Goal: Task Accomplishment & Management: Manage account settings

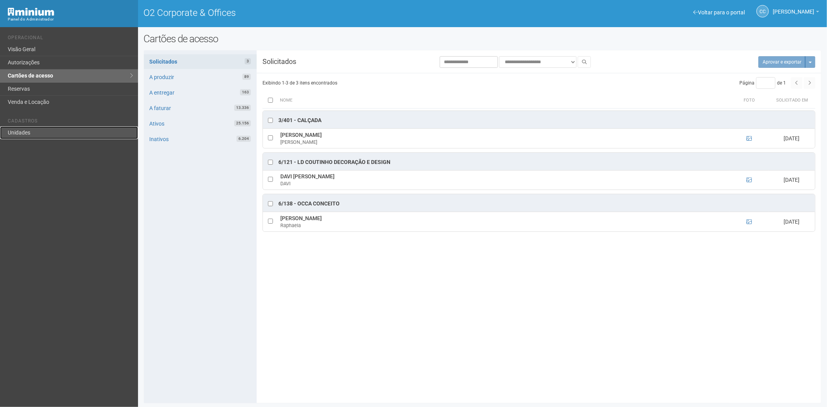
click at [22, 136] on link "Unidades" at bounding box center [69, 132] width 138 height 13
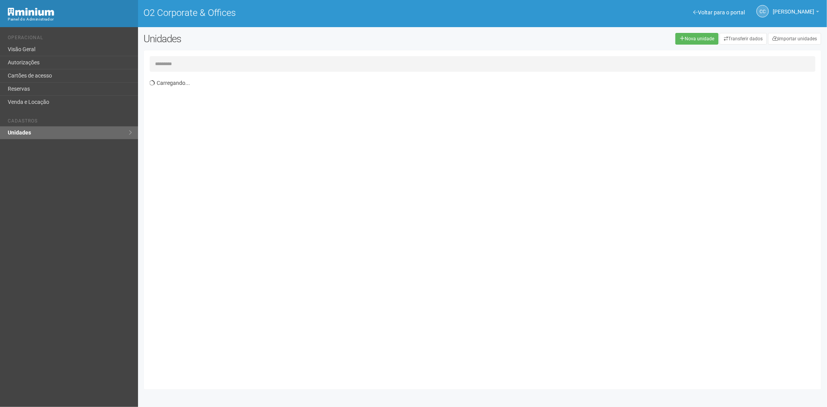
click at [207, 63] on input "text" at bounding box center [483, 64] width 666 height 16
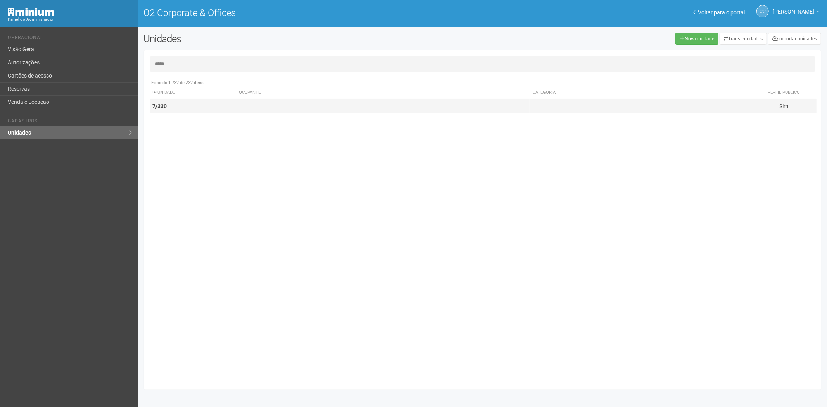
type input "*****"
click at [188, 107] on td "7/330" at bounding box center [193, 106] width 86 height 14
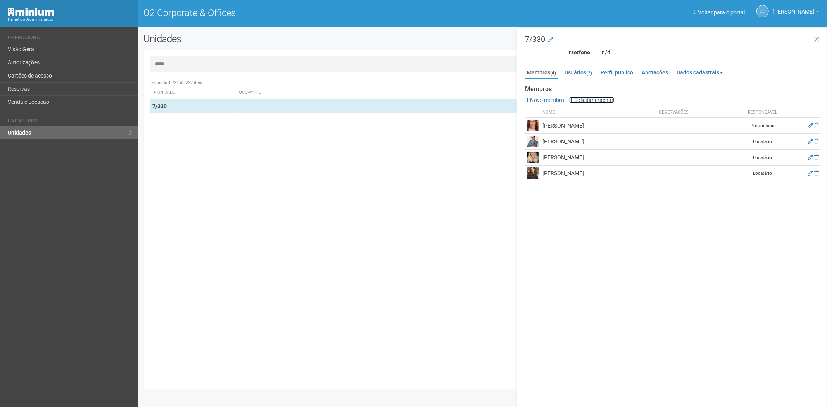
click at [593, 98] on link "Solicitar crachás" at bounding box center [591, 100] width 45 height 6
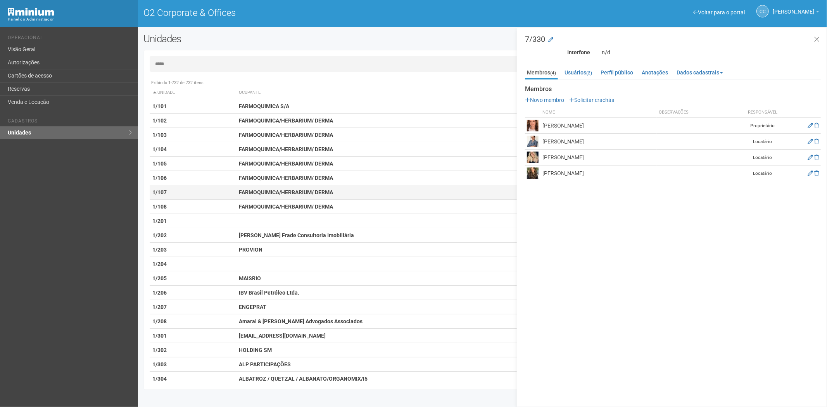
click at [198, 195] on td "1/107" at bounding box center [193, 192] width 86 height 14
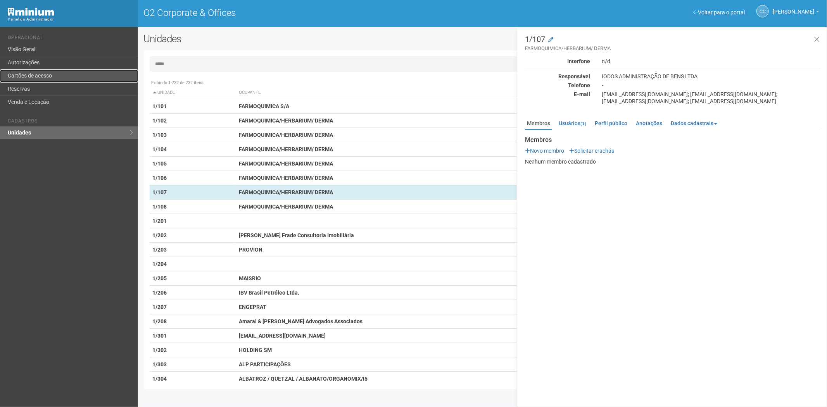
click at [44, 72] on link "Cartões de acesso" at bounding box center [69, 75] width 138 height 13
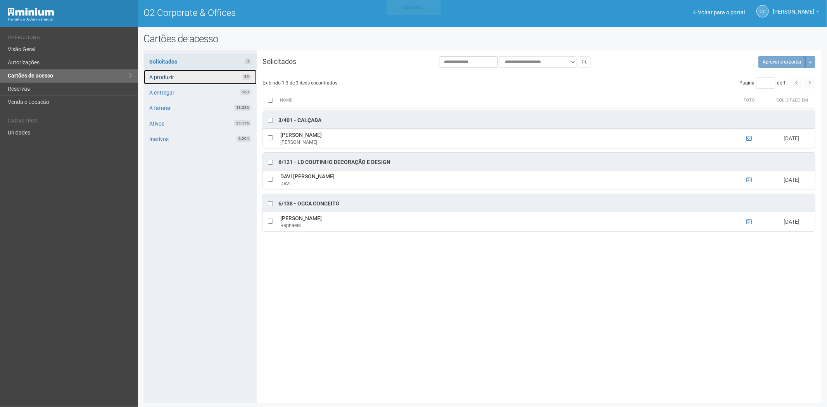
click at [221, 78] on link "A produzir 89" at bounding box center [200, 77] width 113 height 15
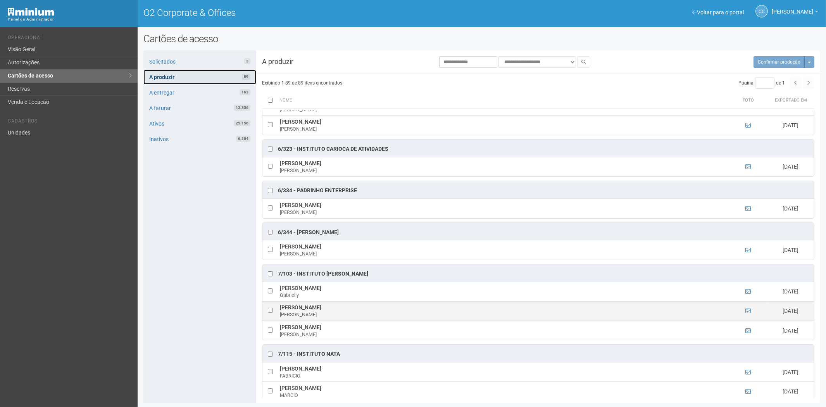
scroll to position [1982, 0]
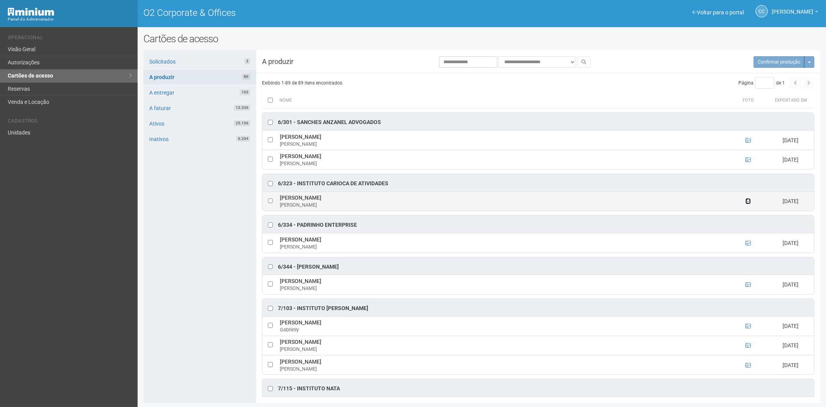
click at [746, 204] on icon at bounding box center [748, 200] width 5 height 5
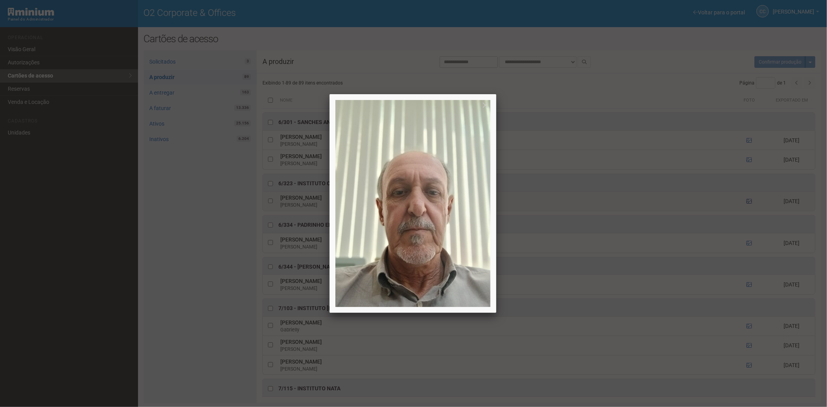
click at [746, 216] on div at bounding box center [413, 203] width 827 height 407
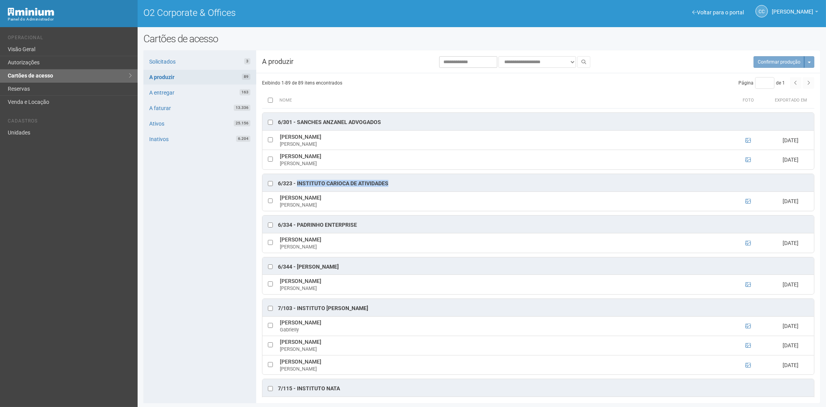
drag, startPoint x: 400, startPoint y: 197, endPoint x: 297, endPoint y: 199, distance: 103.2
click at [297, 192] on div "6/323 - Instituto Carioca de Atividades" at bounding box center [538, 182] width 552 height 17
copy div "Instituto Carioca de Atividades"
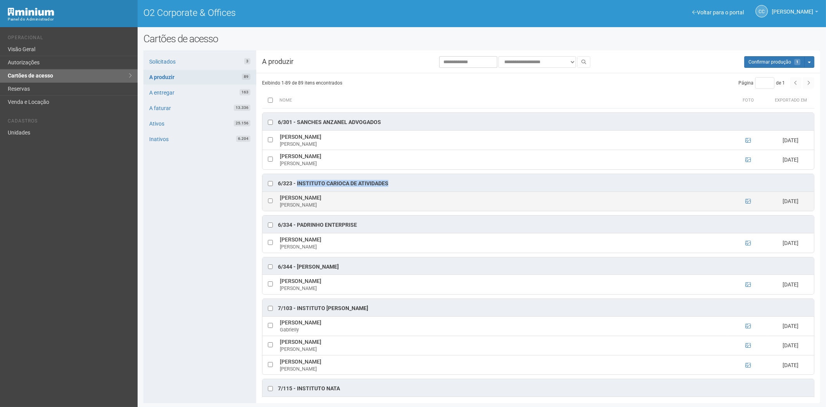
drag, startPoint x: 395, startPoint y: 215, endPoint x: 281, endPoint y: 214, distance: 114.0
click at [281, 211] on td "Carlos Fernando Cavalcanti de Albuquerque Carlos" at bounding box center [503, 201] width 451 height 19
copy td "Carlos Fernando Cavalcanti de Albuquerque"
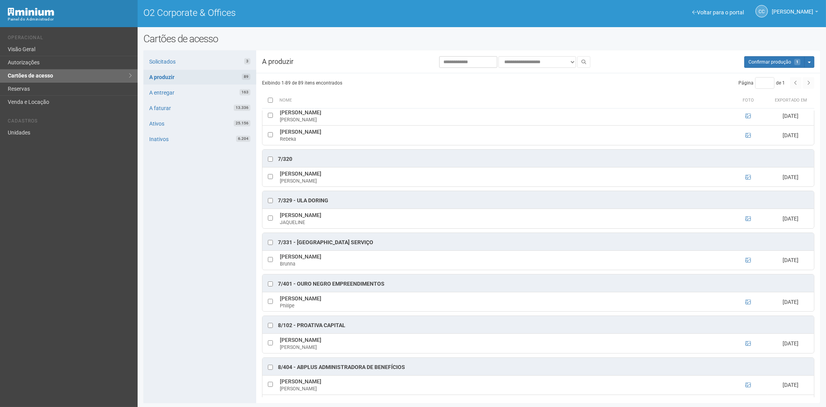
scroll to position [2423, 0]
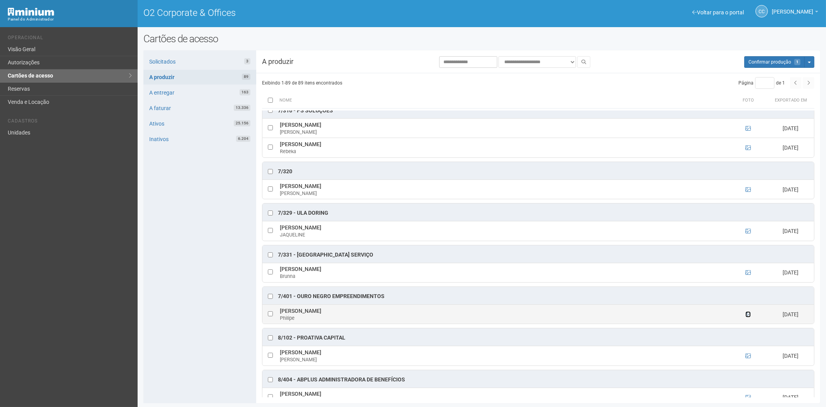
click at [747, 317] on icon at bounding box center [748, 314] width 5 height 5
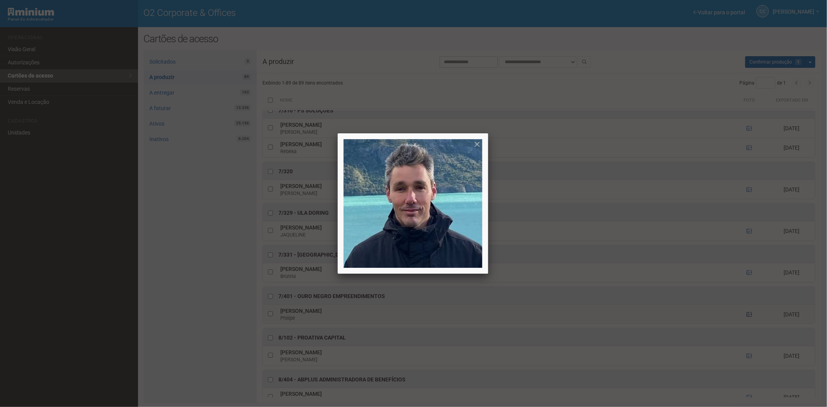
click at [747, 335] on div at bounding box center [413, 203] width 827 height 407
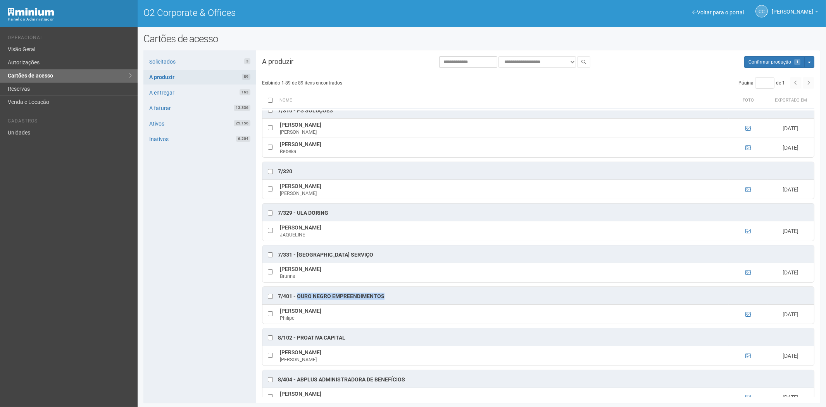
drag, startPoint x: 369, startPoint y: 314, endPoint x: 301, endPoint y: 316, distance: 67.9
click at [299, 304] on div "7/401 - OURO NEGRO EMPREENDIMENTOS" at bounding box center [538, 295] width 552 height 17
copy div "OURO NEGRO EMPREENDIMENTOS"
drag, startPoint x: 318, startPoint y: 329, endPoint x: 278, endPoint y: 331, distance: 40.4
click at [278, 324] on td "Philipe Campelo Philipe" at bounding box center [503, 313] width 451 height 19
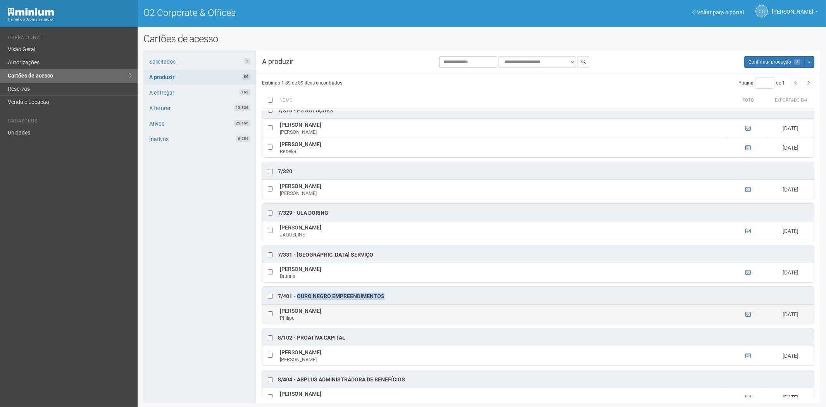
copy td "Philipe Campelo"
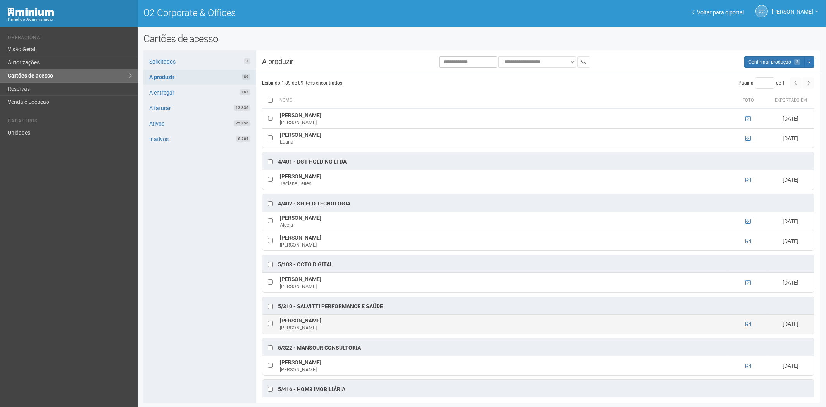
scroll to position [1519, 0]
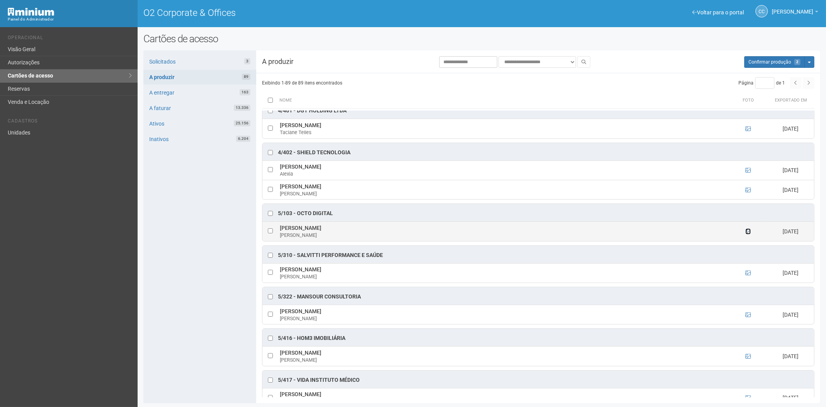
click at [747, 234] on icon at bounding box center [748, 231] width 5 height 5
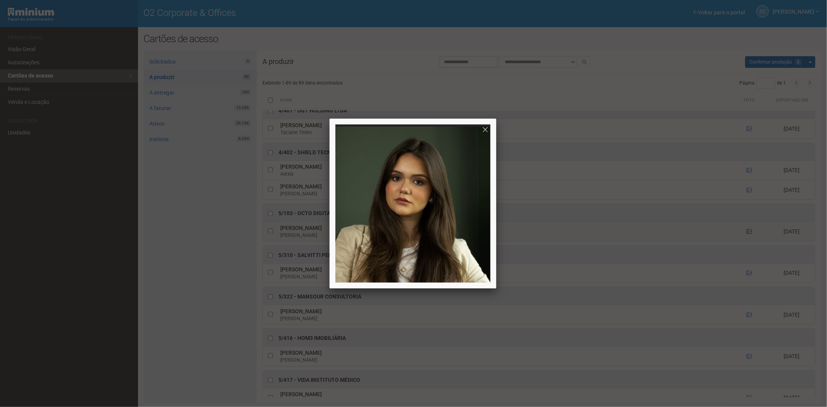
click at [747, 242] on div at bounding box center [413, 203] width 827 height 407
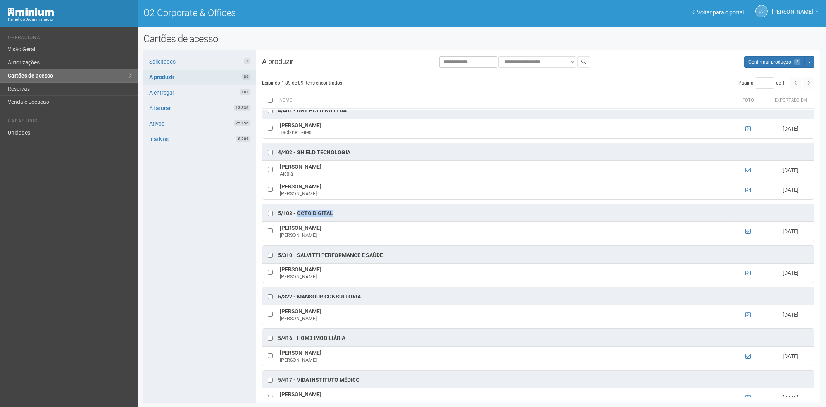
drag, startPoint x: 338, startPoint y: 226, endPoint x: 297, endPoint y: 225, distance: 41.5
click at [297, 221] on div "5/103 - OCTO DIGITAL" at bounding box center [538, 212] width 552 height 17
copy div "OCTO DIGITAL"
drag, startPoint x: 359, startPoint y: 238, endPoint x: 281, endPoint y: 240, distance: 78.7
click at [281, 240] on td "Alana Ester Nogueira Trindade Alana" at bounding box center [503, 231] width 451 height 19
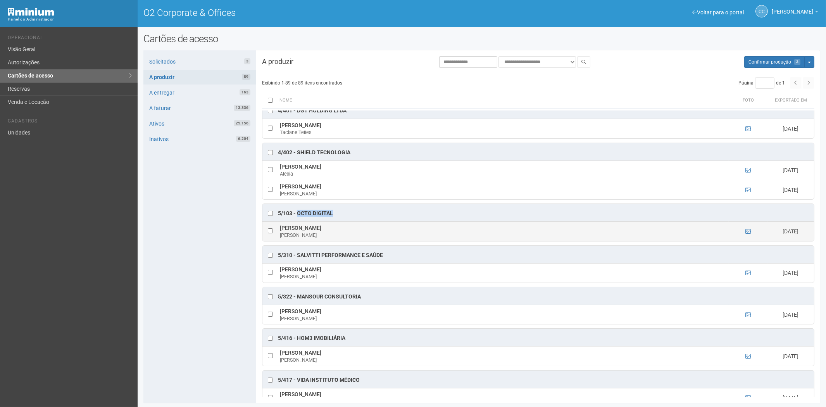
copy td "Alana Ester Nogueira Trindade"
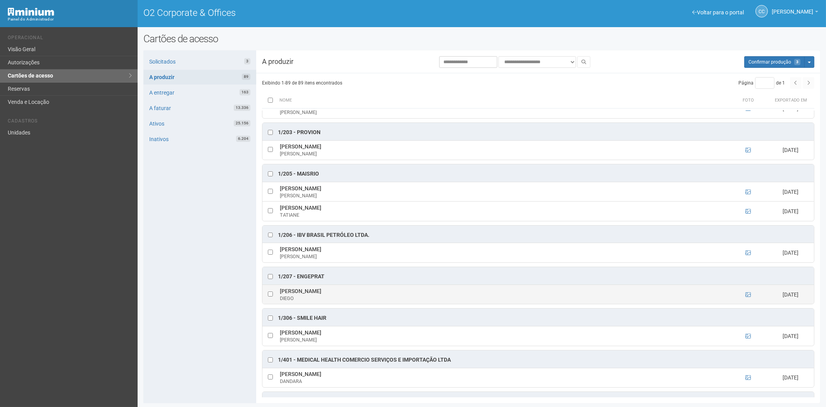
scroll to position [43, 0]
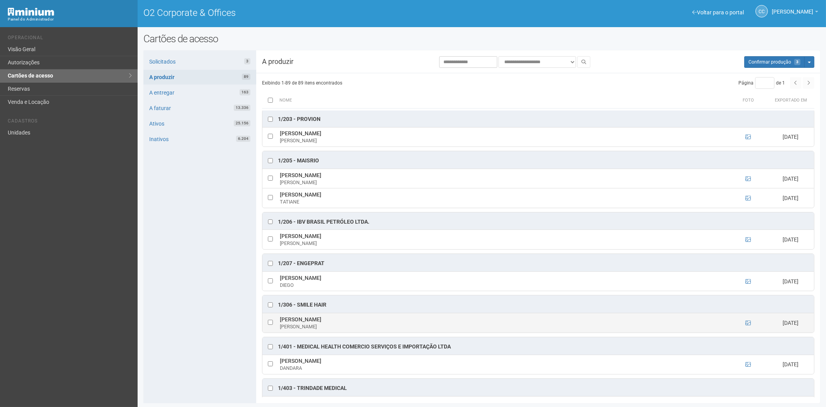
click at [743, 331] on td at bounding box center [748, 322] width 39 height 19
click at [749, 326] on icon at bounding box center [748, 322] width 5 height 5
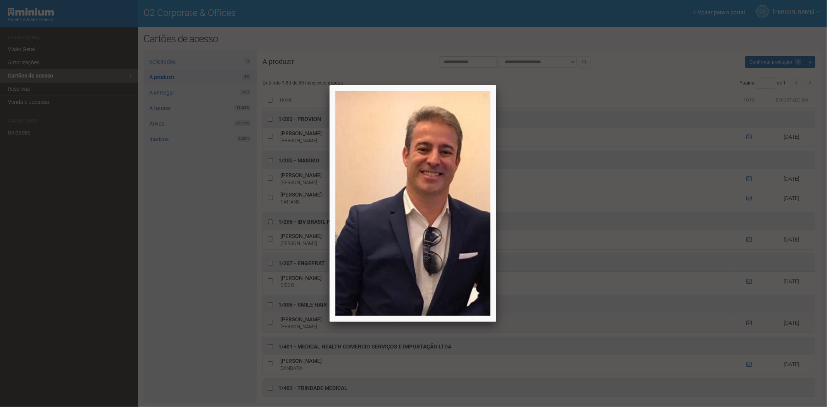
click at [749, 326] on div at bounding box center [413, 203] width 827 height 407
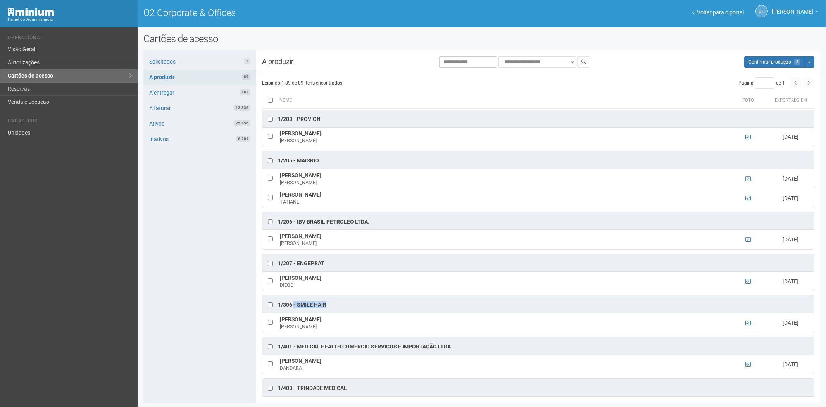
drag, startPoint x: 331, startPoint y: 306, endPoint x: 300, endPoint y: 308, distance: 31.1
click at [296, 307] on div "1/306 - Smile Hair" at bounding box center [538, 303] width 552 height 17
copy div "Smile Hair"
drag, startPoint x: 342, startPoint y: 321, endPoint x: 280, endPoint y: 323, distance: 62.4
click at [280, 323] on td "Renato Tatagiba Garcia Renato" at bounding box center [503, 322] width 451 height 19
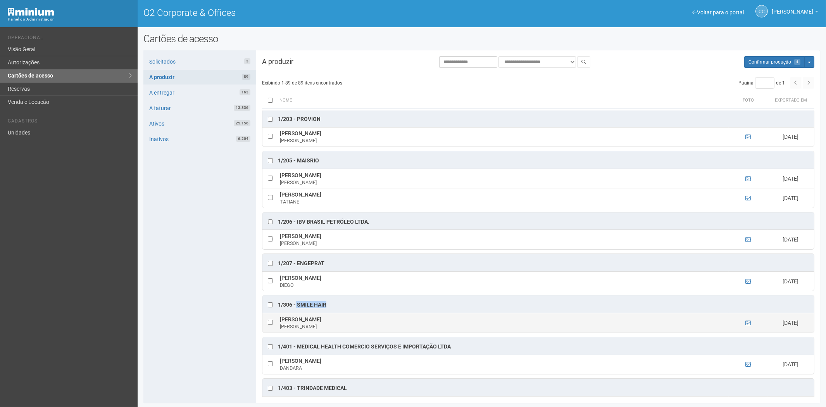
copy td "Renato Tatagiba Garcia"
drag, startPoint x: 204, startPoint y: 322, endPoint x: 373, endPoint y: 318, distance: 169.8
click at [204, 322] on div "Solicitados 3 A produzir 89 A entregar 163 A faturar 13.336 Ativos 25.156 Inati…" at bounding box center [199, 226] width 113 height 353
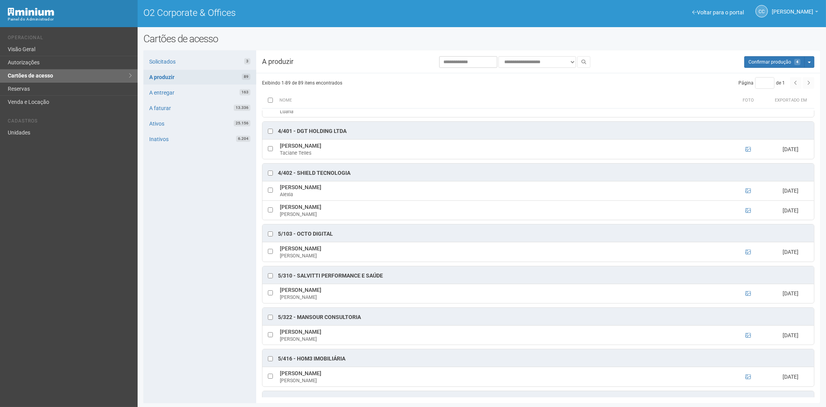
scroll to position [1507, 0]
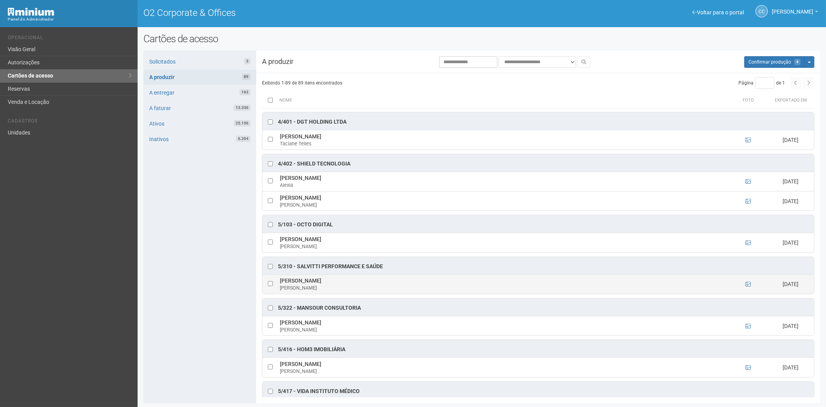
click at [742, 294] on td at bounding box center [748, 283] width 39 height 19
click at [747, 287] on icon at bounding box center [748, 283] width 5 height 5
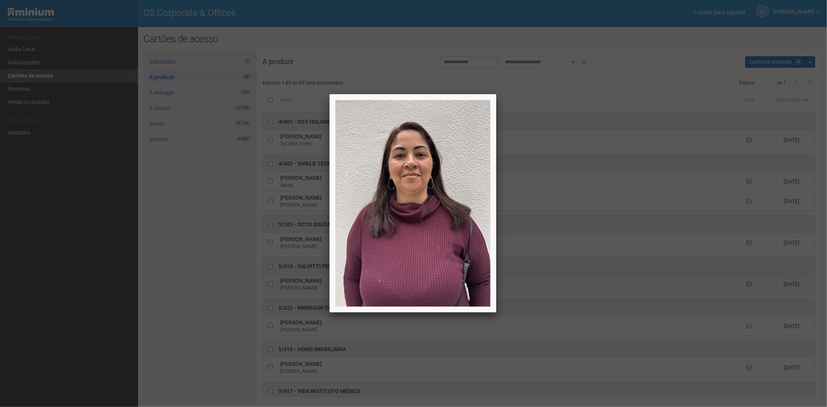
click at [747, 296] on div at bounding box center [413, 203] width 827 height 407
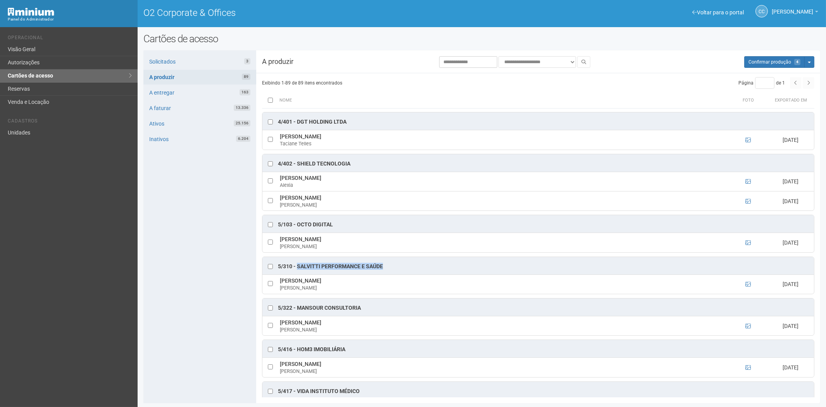
drag, startPoint x: 385, startPoint y: 280, endPoint x: 297, endPoint y: 276, distance: 87.7
click at [297, 274] on div "5/310 - Salvitti Performance e Saúde" at bounding box center [538, 265] width 552 height 17
copy div "Salvitti Performance e Saúde"
drag, startPoint x: 281, startPoint y: 292, endPoint x: 342, endPoint y: 291, distance: 60.9
click at [344, 291] on td "Josinelma Tavares Ramos Josinelma" at bounding box center [503, 283] width 451 height 19
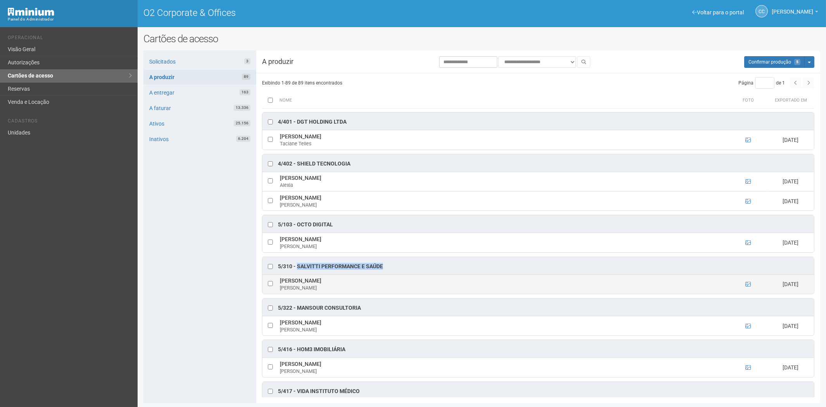
copy td "Josinelma Tavares Ramos"
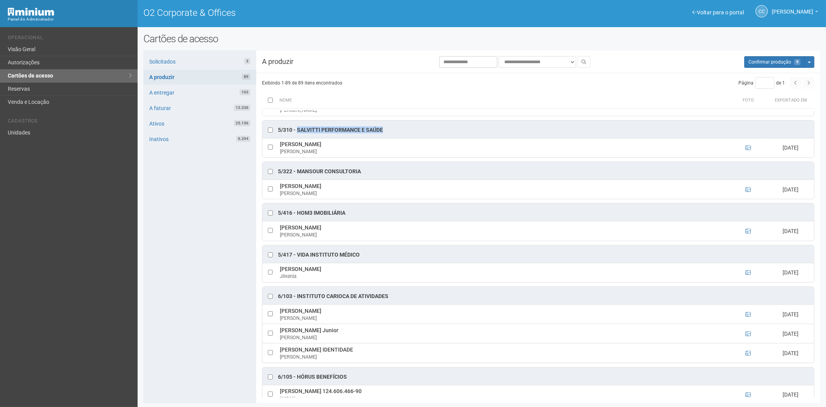
scroll to position [1723, 0]
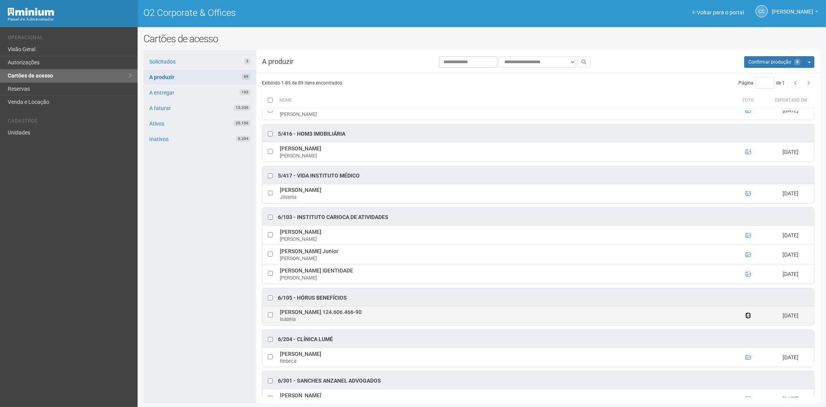
click at [747, 318] on icon at bounding box center [748, 315] width 5 height 5
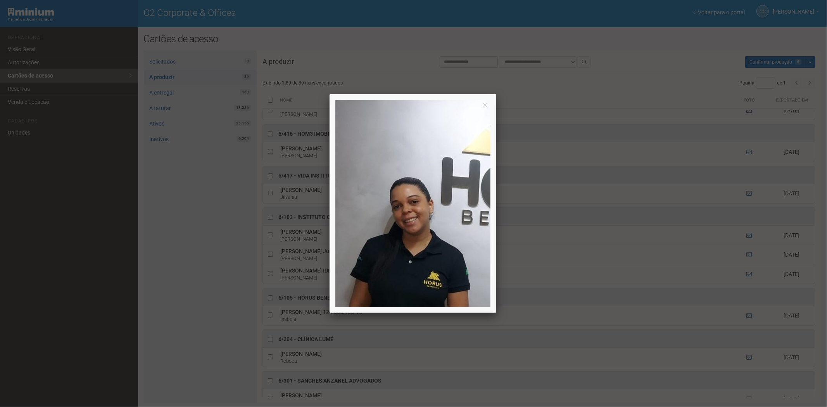
click at [744, 328] on div at bounding box center [413, 203] width 827 height 407
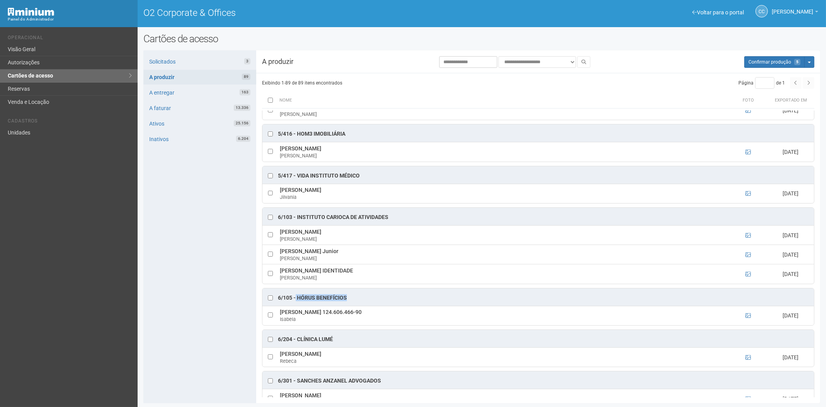
drag, startPoint x: 350, startPoint y: 309, endPoint x: 304, endPoint y: 314, distance: 47.2
click at [298, 306] on div "6/105 - Hórus Benefícios" at bounding box center [538, 296] width 552 height 17
drag, startPoint x: 293, startPoint y: 326, endPoint x: 290, endPoint y: 323, distance: 4.9
click at [293, 325] on td "Isabela Vital da Silva 124.606.466-90 Isabela" at bounding box center [503, 315] width 451 height 19
drag, startPoint x: 281, startPoint y: 325, endPoint x: 330, endPoint y: 326, distance: 49.3
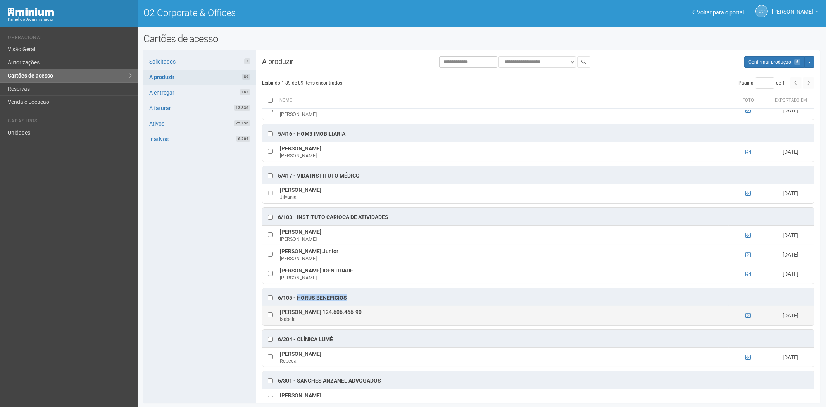
click at [330, 325] on td "Isabela Vital da Silva 124.606.466-90 Isabela" at bounding box center [503, 315] width 451 height 19
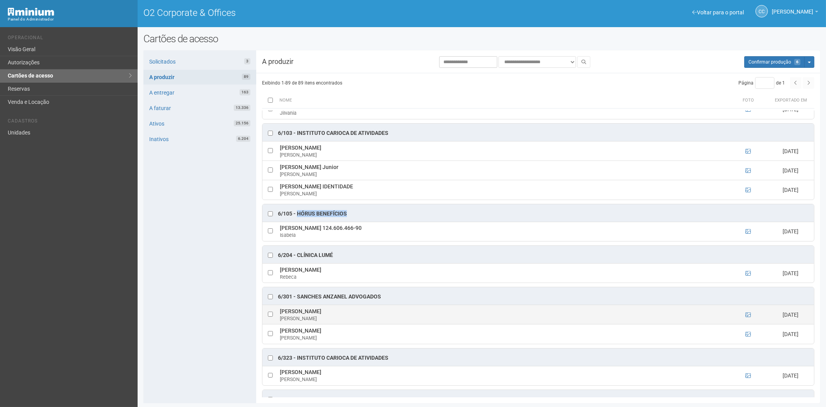
scroll to position [1809, 0]
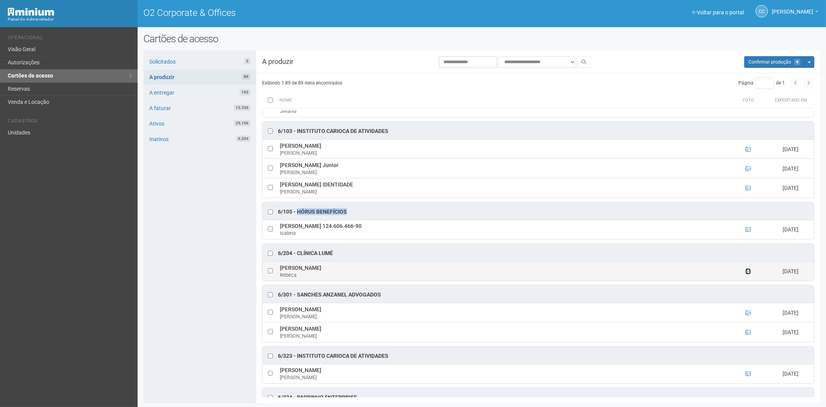
click at [747, 274] on icon at bounding box center [748, 271] width 5 height 5
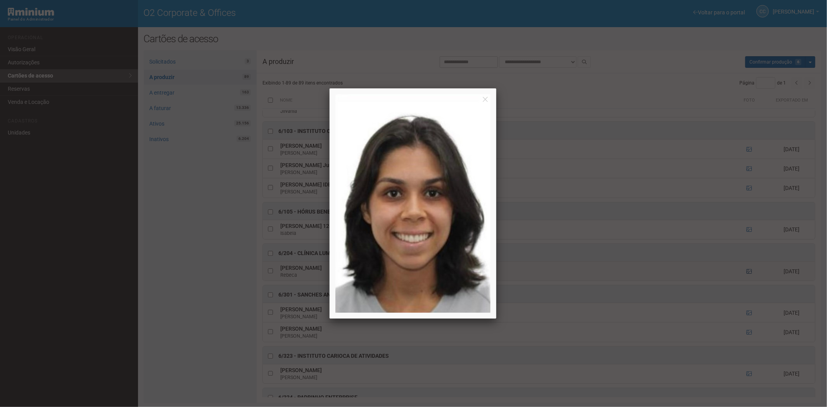
click at [747, 284] on div at bounding box center [413, 203] width 827 height 407
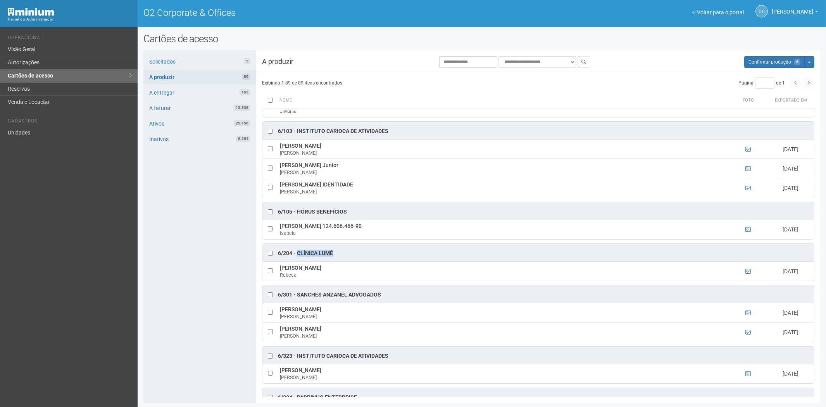
drag, startPoint x: 336, startPoint y: 266, endPoint x: 302, endPoint y: 268, distance: 34.6
click at [298, 261] on div "6/204 - Clínica Lumé" at bounding box center [538, 252] width 552 height 17
drag, startPoint x: 278, startPoint y: 282, endPoint x: 358, endPoint y: 281, distance: 79.9
click at [358, 281] on td "Rebeca de Oliveira Coimbra Scot Rebeca" at bounding box center [503, 270] width 451 height 19
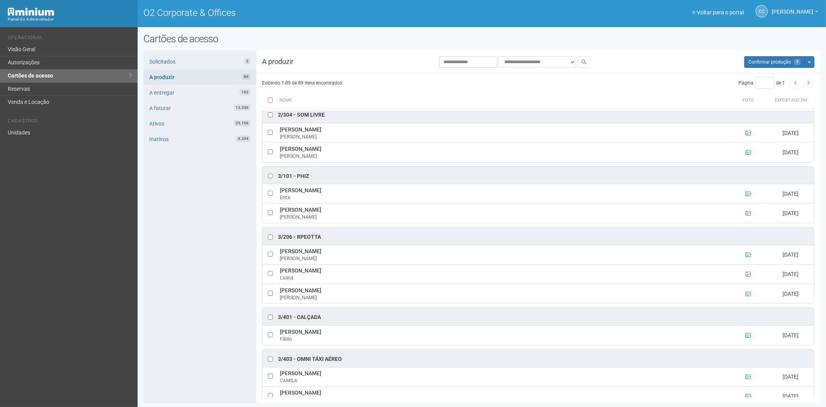
scroll to position [775, 0]
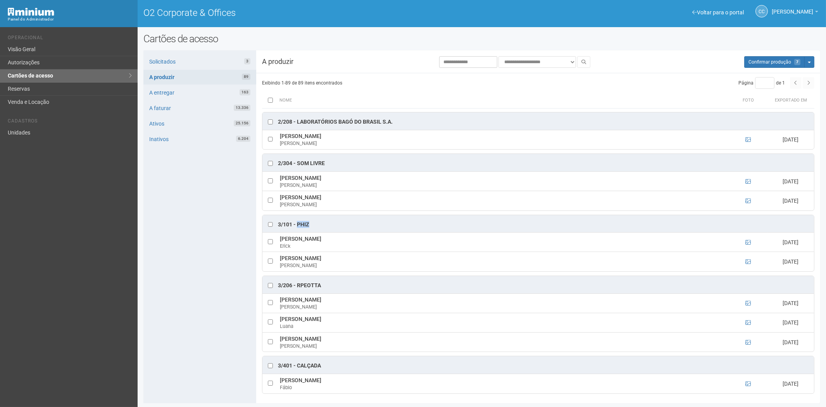
drag, startPoint x: 314, startPoint y: 231, endPoint x: 300, endPoint y: 230, distance: 14.0
click at [297, 231] on div "3/101 - Phiz" at bounding box center [538, 223] width 552 height 17
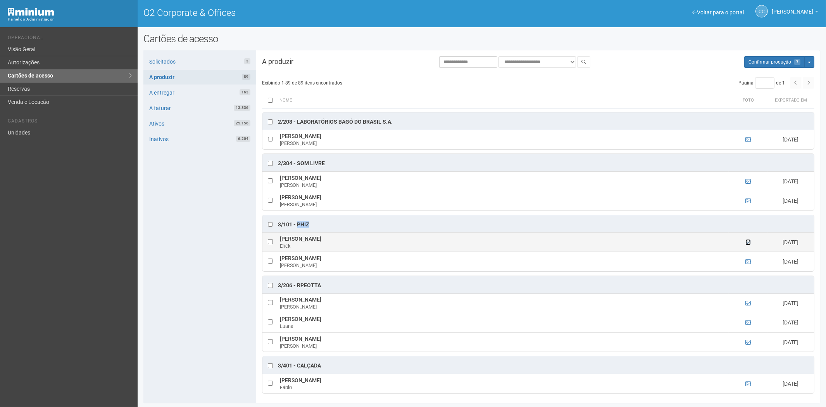
click at [746, 245] on icon at bounding box center [748, 242] width 5 height 5
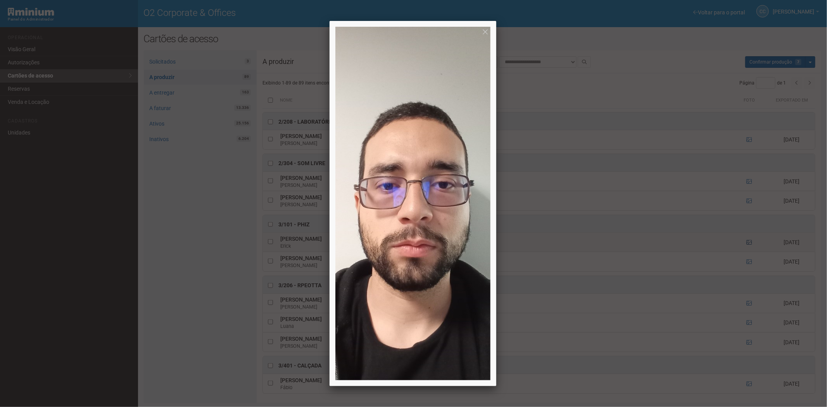
click at [745, 247] on div at bounding box center [413, 203] width 827 height 407
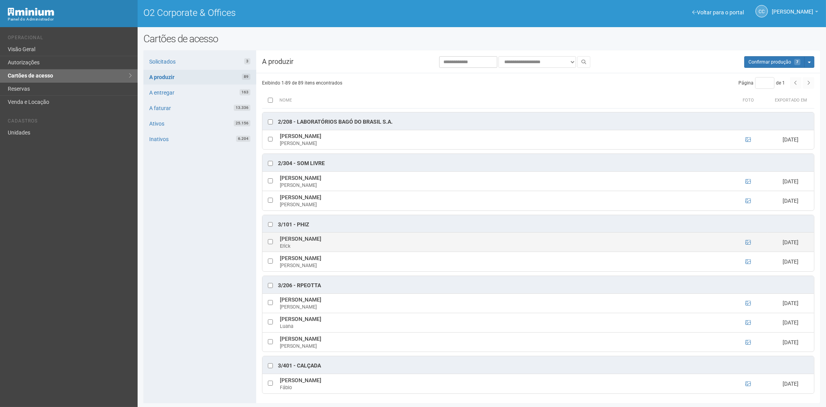
drag, startPoint x: 342, startPoint y: 245, endPoint x: 280, endPoint y: 246, distance: 62.1
click at [280, 246] on td "Erick machado de arruda Erick" at bounding box center [503, 242] width 451 height 19
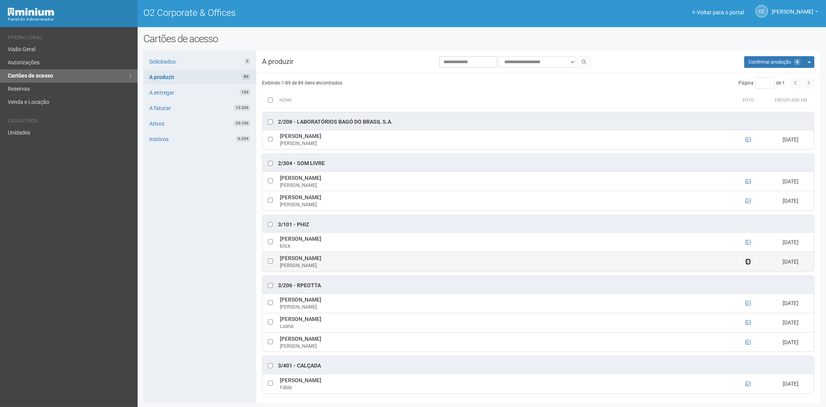
click at [746, 265] on link at bounding box center [748, 262] width 5 height 6
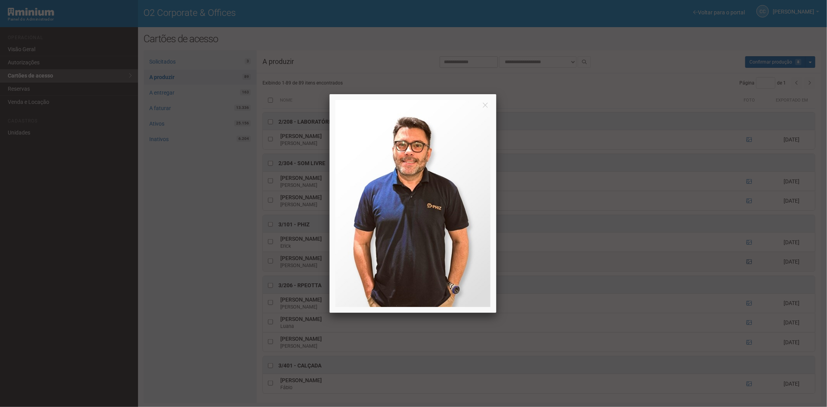
click at [746, 266] on div at bounding box center [413, 203] width 827 height 407
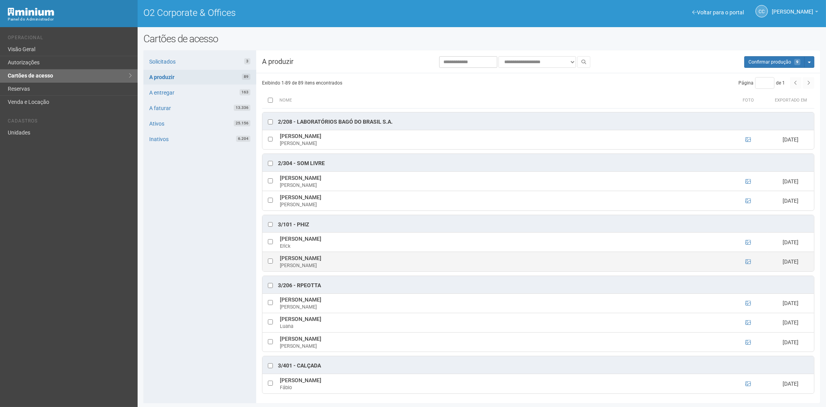
drag, startPoint x: 278, startPoint y: 266, endPoint x: 320, endPoint y: 268, distance: 41.9
click at [320, 268] on td "Leonardo Cintra Leonardo" at bounding box center [503, 261] width 451 height 19
drag, startPoint x: 178, startPoint y: 281, endPoint x: 212, endPoint y: 288, distance: 34.1
click at [178, 281] on div "Solicitados 3 A produzir 89 A entregar 163 A faturar 13.336 Ativos 25.156 Inati…" at bounding box center [199, 226] width 113 height 353
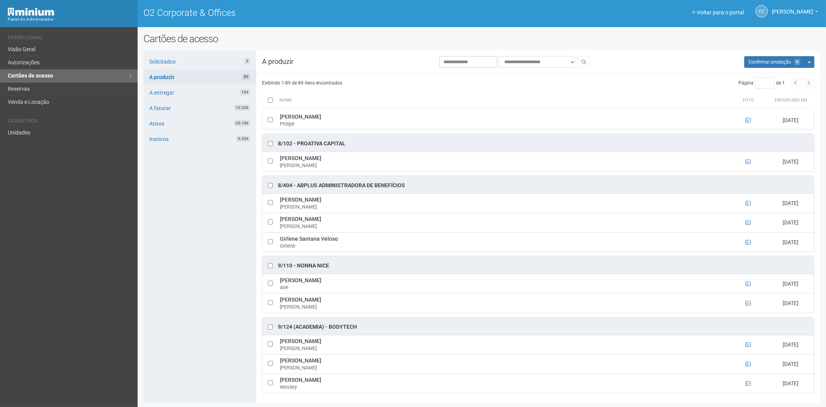
scroll to position [1, 0]
click at [747, 343] on icon at bounding box center [748, 344] width 5 height 5
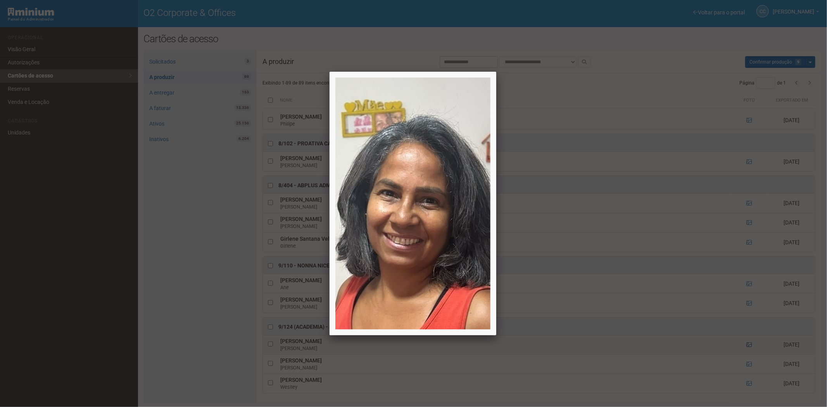
click at [747, 343] on div at bounding box center [413, 203] width 827 height 407
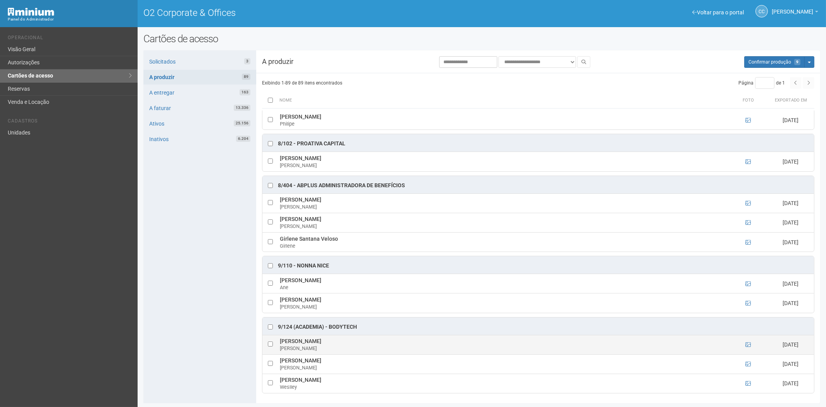
drag, startPoint x: 279, startPoint y: 340, endPoint x: 342, endPoint y: 339, distance: 62.4
click at [342, 339] on td "Luciana Silva de Carvalho Luciana Silva de Carvalho" at bounding box center [503, 344] width 451 height 19
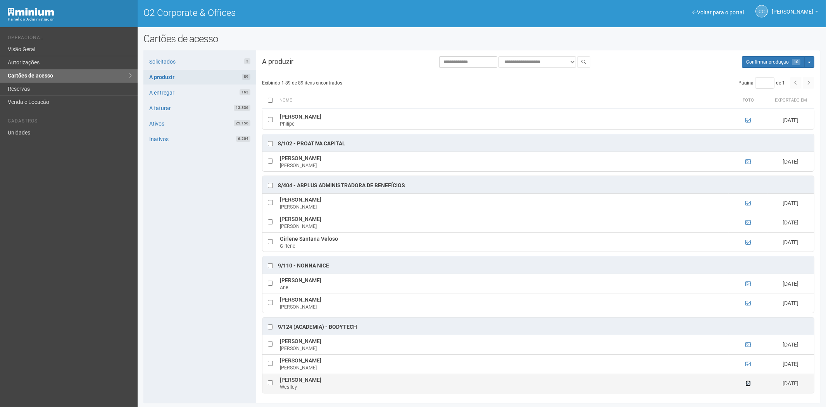
click at [747, 383] on icon at bounding box center [748, 383] width 5 height 5
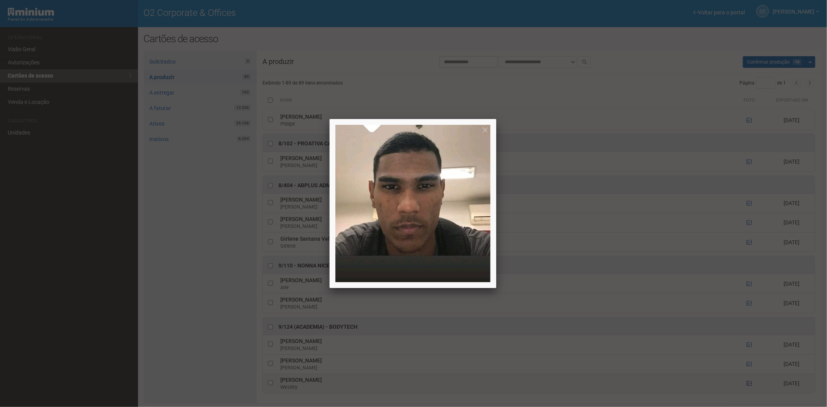
click at [747, 383] on div at bounding box center [413, 203] width 827 height 407
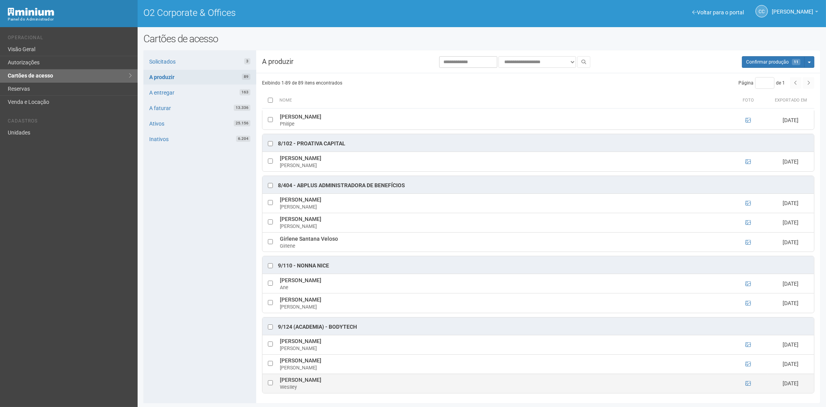
drag, startPoint x: 340, startPoint y: 383, endPoint x: 280, endPoint y: 378, distance: 59.9
click at [280, 378] on td "Weslley ignacio vargas Weslley" at bounding box center [503, 383] width 451 height 19
drag, startPoint x: 365, startPoint y: 327, endPoint x: 329, endPoint y: 325, distance: 36.5
click at [329, 325] on div "9/124 (Academia) - BODYTECH" at bounding box center [538, 326] width 552 height 17
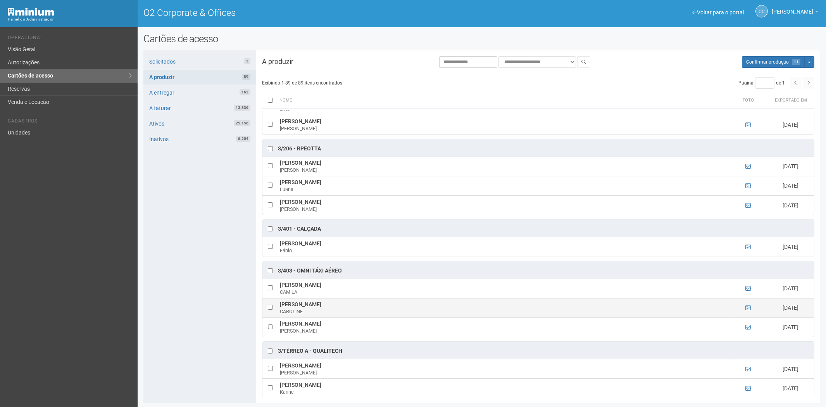
scroll to position [916, 0]
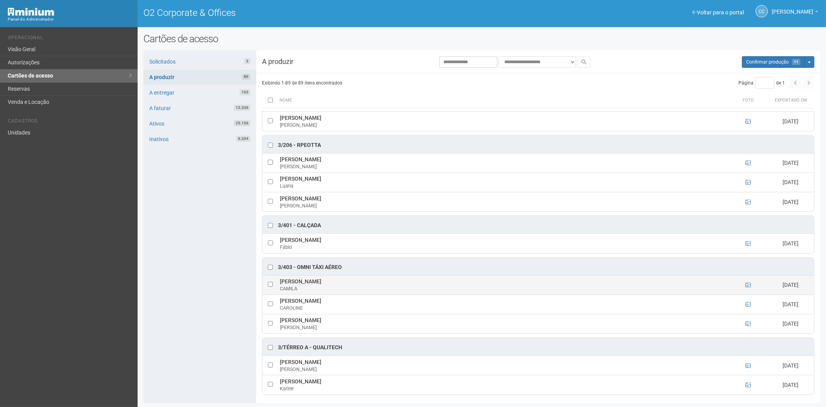
click at [744, 292] on td at bounding box center [748, 284] width 39 height 19
drag, startPoint x: 364, startPoint y: 288, endPoint x: 281, endPoint y: 288, distance: 83.7
click at [281, 288] on td "CAMILA LOUREIRO DA FONSECA CAMILA" at bounding box center [503, 284] width 451 height 19
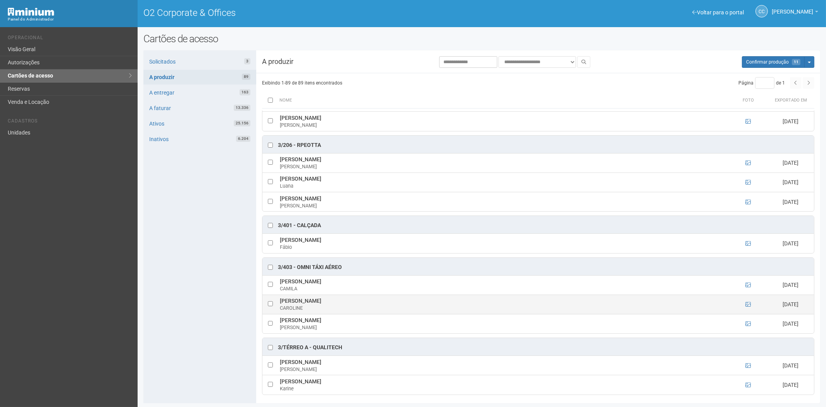
drag, startPoint x: 377, startPoint y: 309, endPoint x: 285, endPoint y: 309, distance: 91.9
click at [282, 310] on td "CAROLINE MARIA MOREIRA DE SOUZA CAROLINE" at bounding box center [503, 304] width 451 height 19
click at [290, 308] on td "CAROLINE MARIA MOREIRA DE SOUZA CAROLINE" at bounding box center [503, 304] width 451 height 19
drag, startPoint x: 371, startPoint y: 308, endPoint x: 280, endPoint y: 309, distance: 90.7
click at [280, 309] on td "CAROLINE MARIA MOREIRA DE SOUZA CAROLINE" at bounding box center [503, 304] width 451 height 19
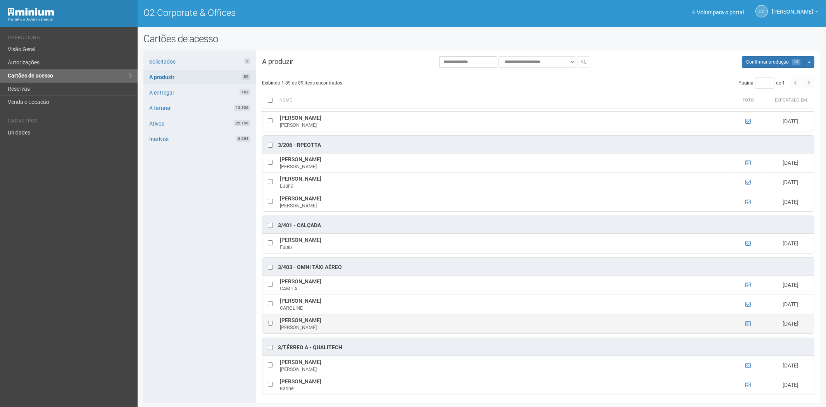
drag, startPoint x: 362, startPoint y: 327, endPoint x: 287, endPoint y: 328, distance: 75.2
click at [284, 328] on td "Marcos Paulo Mattos dos Santos Marcos" at bounding box center [503, 323] width 451 height 19
drag, startPoint x: 289, startPoint y: 330, endPoint x: 704, endPoint y: 339, distance: 415.3
click at [541, 347] on div "3/TÉRREO A - Qualitech" at bounding box center [538, 346] width 552 height 17
click at [746, 326] on icon at bounding box center [748, 323] width 5 height 5
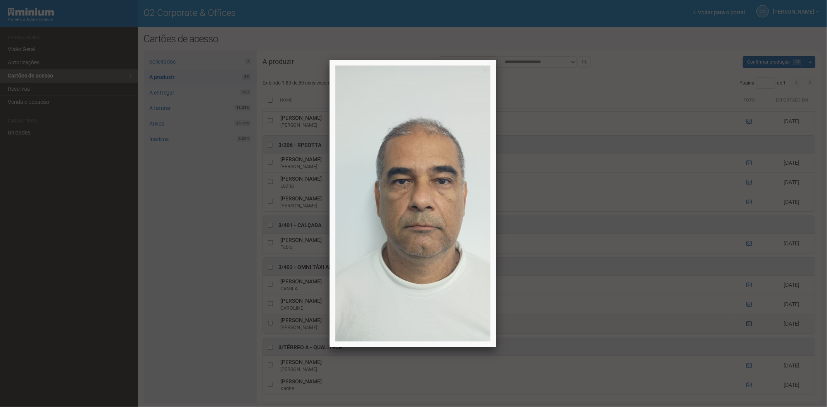
click at [746, 333] on div at bounding box center [413, 203] width 827 height 407
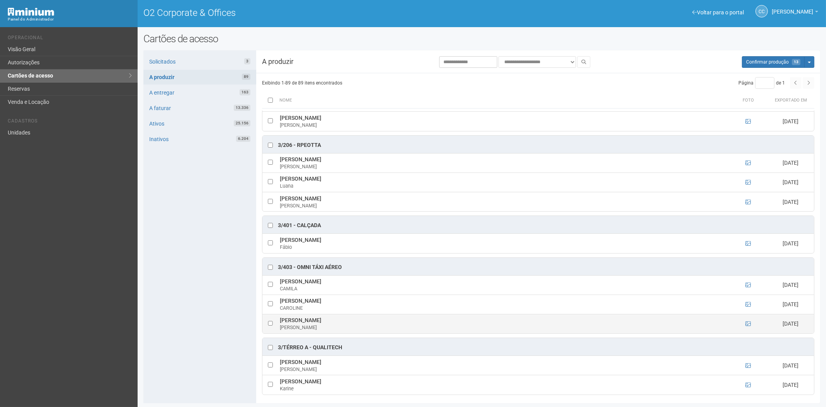
drag, startPoint x: 373, startPoint y: 328, endPoint x: 278, endPoint y: 329, distance: 95.0
click at [278, 329] on td "Marcos Paulo Mattos dos Santos Marcos" at bounding box center [503, 323] width 451 height 19
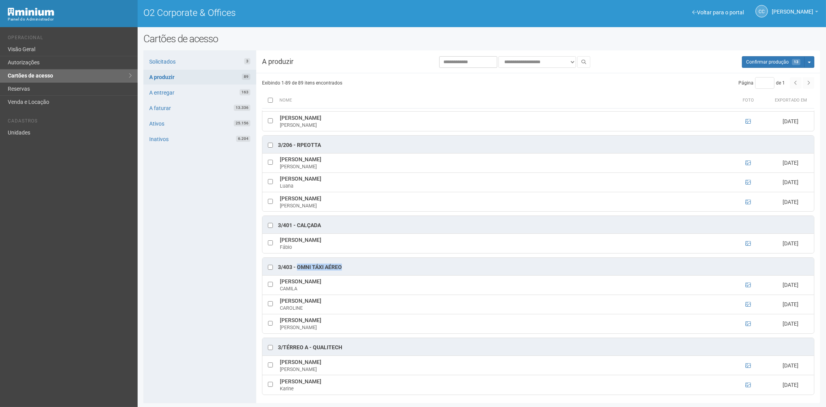
drag, startPoint x: 346, startPoint y: 273, endPoint x: 299, endPoint y: 277, distance: 47.5
click at [299, 275] on div "3/403 - OMNI TÁXI AÉREO" at bounding box center [538, 266] width 552 height 17
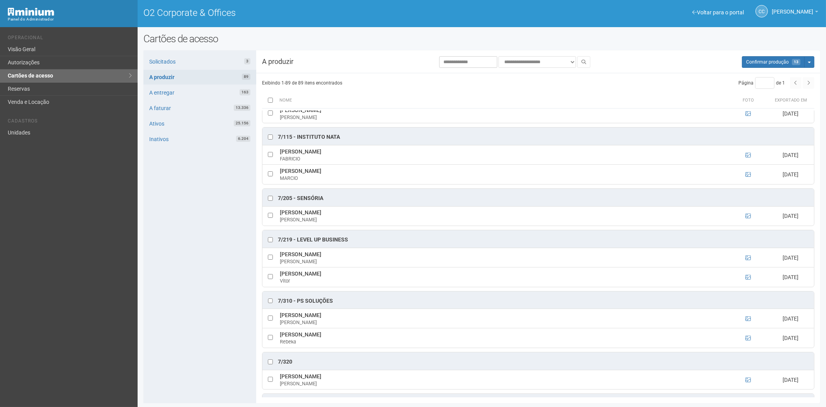
scroll to position [2251, 0]
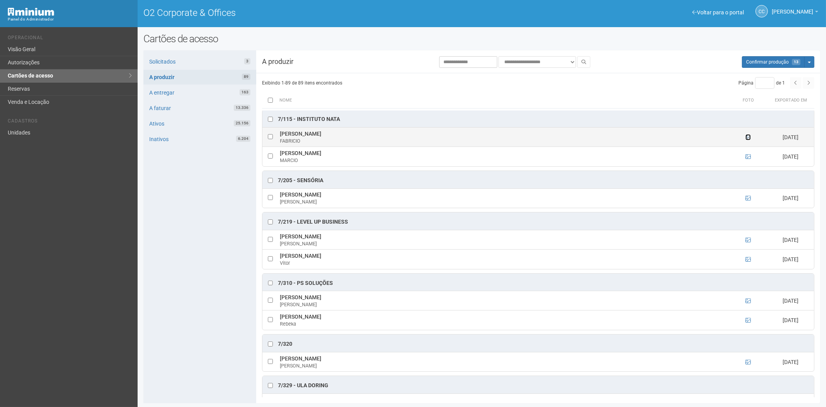
click at [747, 140] on icon at bounding box center [748, 137] width 5 height 5
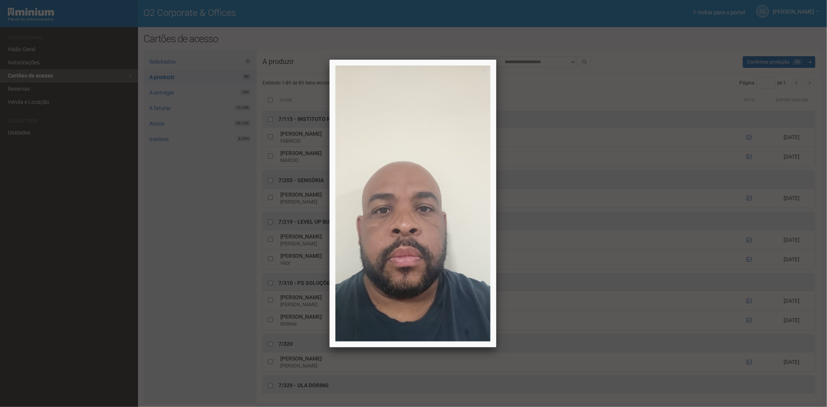
click at [749, 169] on div at bounding box center [413, 203] width 827 height 407
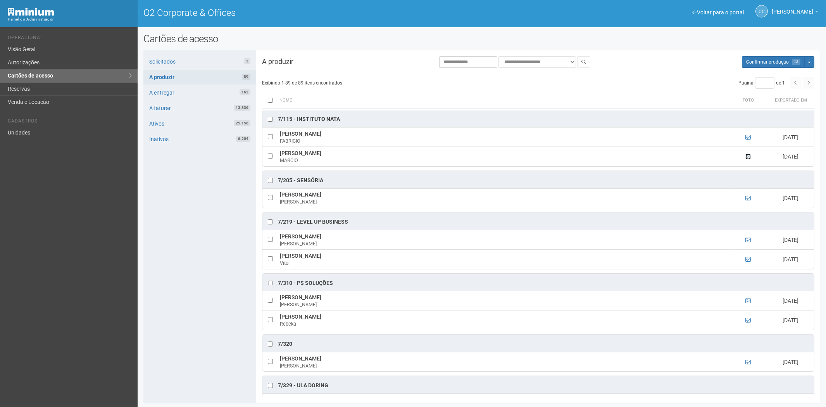
click at [747, 159] on icon at bounding box center [748, 156] width 5 height 5
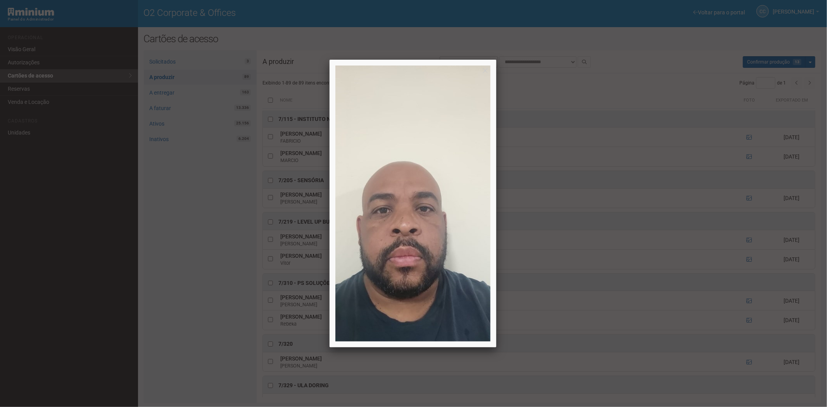
click at [747, 174] on div at bounding box center [413, 203] width 827 height 407
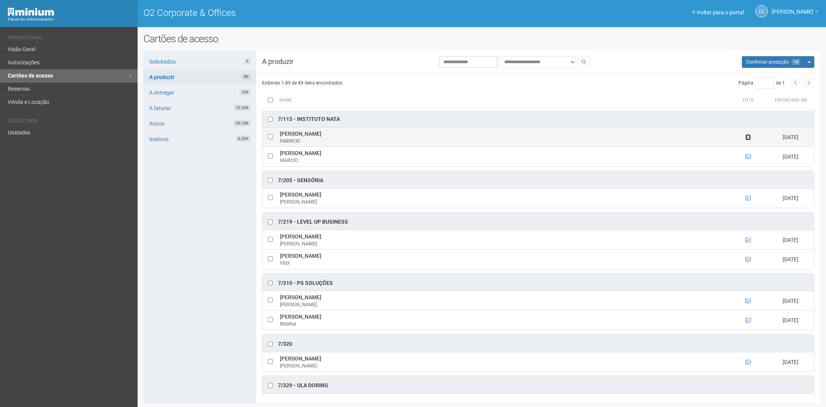
click at [746, 140] on icon at bounding box center [748, 137] width 5 height 5
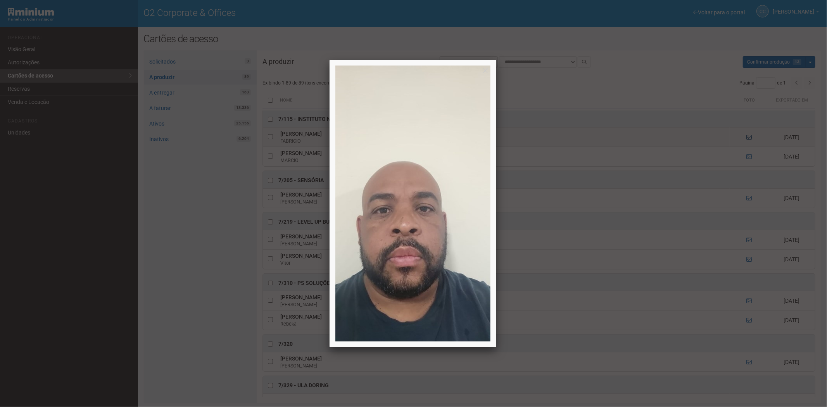
click at [746, 154] on div at bounding box center [413, 203] width 827 height 407
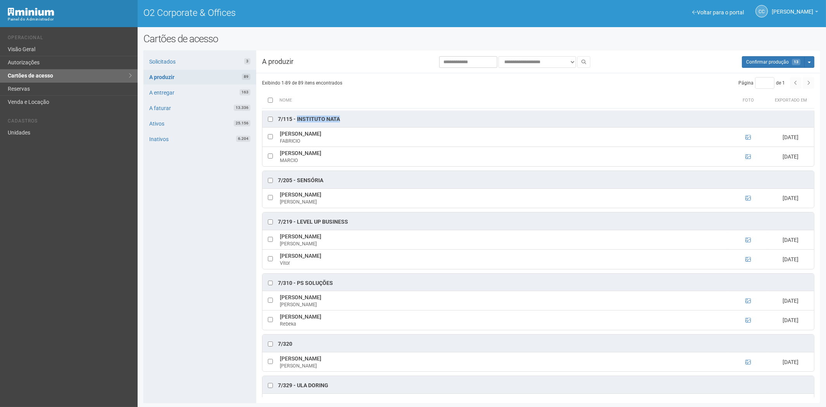
drag, startPoint x: 346, startPoint y: 133, endPoint x: 297, endPoint y: 136, distance: 49.7
click at [297, 127] on div "7/115 - INSTITUTO NATA" at bounding box center [538, 118] width 552 height 17
drag, startPoint x: 365, startPoint y: 150, endPoint x: 280, endPoint y: 150, distance: 85.3
click at [280, 147] on td "FABRICIO LOPES DE CARVALHO FABRICIO" at bounding box center [503, 137] width 451 height 19
click at [790, 66] on button "Aguarde... Confirmar produção 15" at bounding box center [773, 62] width 63 height 12
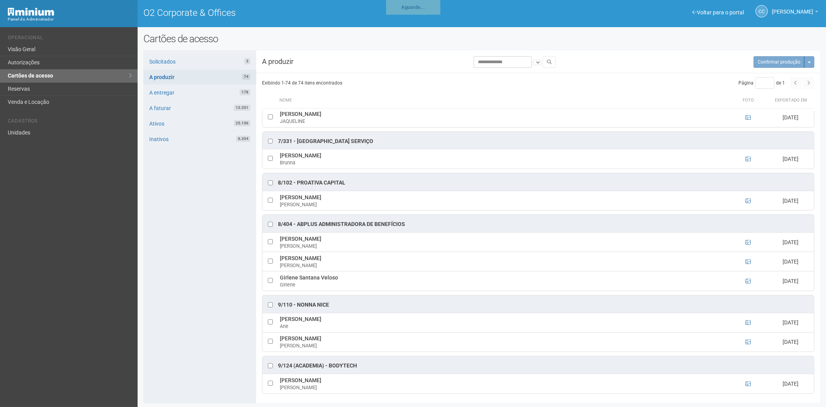
scroll to position [2144, 0]
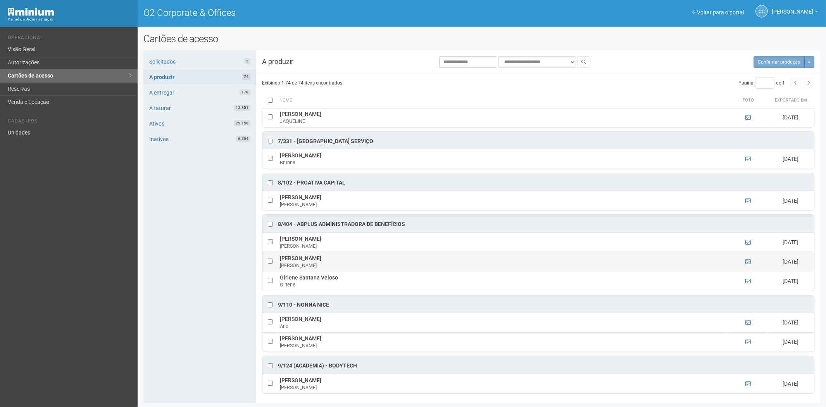
drag, startPoint x: 207, startPoint y: 262, endPoint x: 312, endPoint y: 262, distance: 105.5
click at [207, 262] on div "Solicitados 3 A produzir 74 A entregar 178 A faturar 13.351 Ativos 25.156 Inati…" at bounding box center [199, 226] width 113 height 353
drag, startPoint x: 331, startPoint y: 305, endPoint x: 302, endPoint y: 305, distance: 29.5
click at [299, 306] on div "9/110 - Nonna Nice" at bounding box center [538, 303] width 552 height 17
drag, startPoint x: 308, startPoint y: 303, endPoint x: 313, endPoint y: 300, distance: 5.9
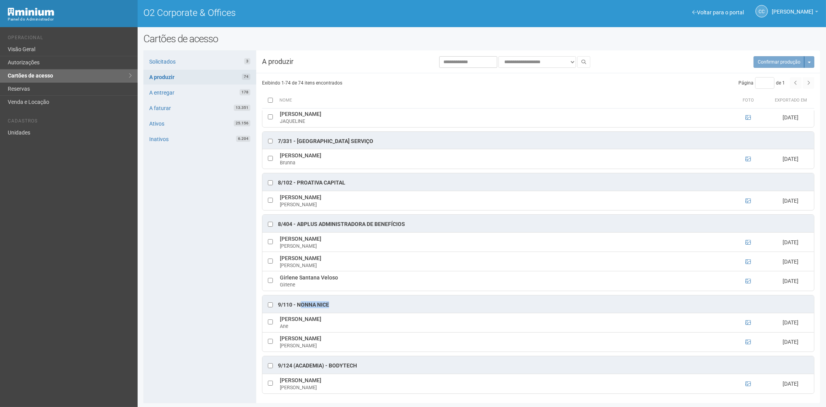
click at [304, 300] on div "9/110 - Nonna Nice" at bounding box center [538, 303] width 552 height 17
drag, startPoint x: 334, startPoint y: 304, endPoint x: 297, endPoint y: 304, distance: 37.2
click at [297, 304] on div "9/110 - Nonna Nice" at bounding box center [538, 303] width 552 height 17
click at [749, 321] on icon at bounding box center [748, 322] width 5 height 5
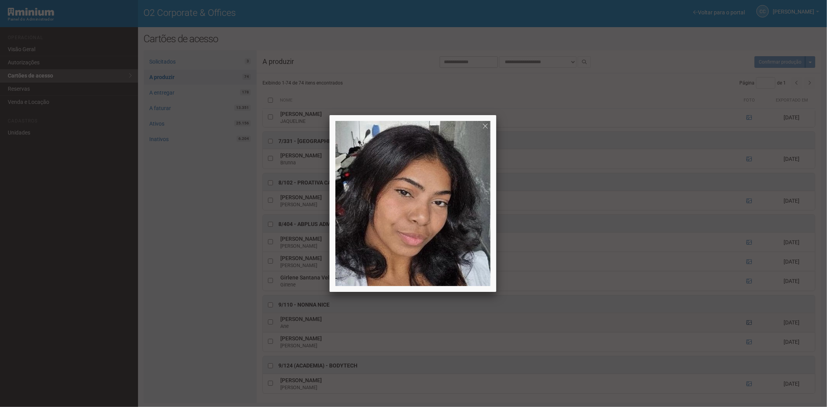
click at [749, 321] on div at bounding box center [413, 203] width 827 height 407
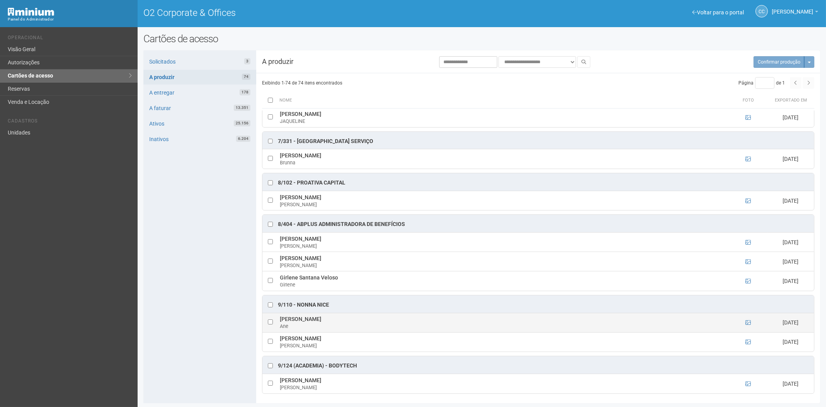
drag, startPoint x: 361, startPoint y: 317, endPoint x: 278, endPoint y: 319, distance: 83.4
click at [278, 319] on td "Jaiane Vitoria Borges da Silva Ane" at bounding box center [503, 322] width 451 height 19
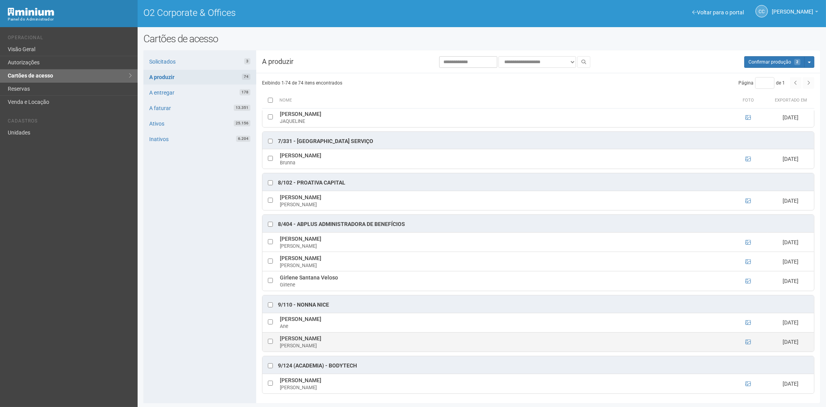
drag, startPoint x: 283, startPoint y: 336, endPoint x: 371, endPoint y: 340, distance: 88.1
click at [371, 340] on tr "Maria aparecida dos Santos Souza Maria 25/09/2025" at bounding box center [538, 341] width 552 height 19
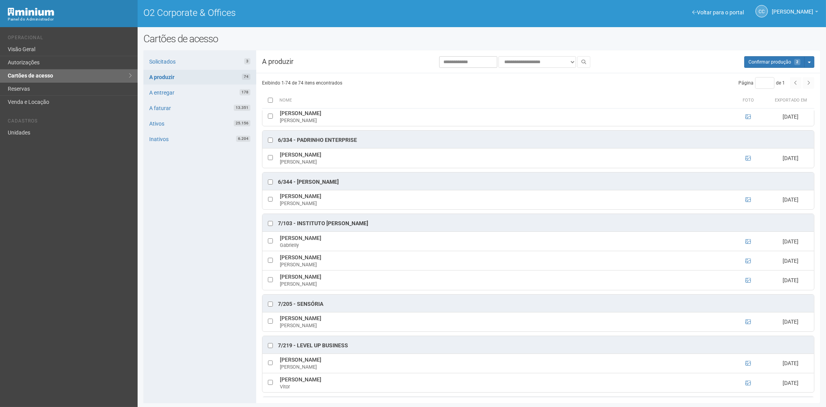
scroll to position [1713, 0]
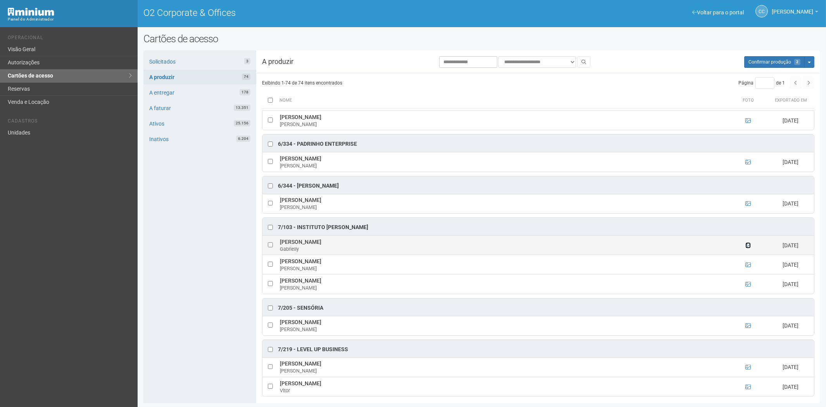
click at [746, 248] on icon at bounding box center [748, 245] width 5 height 5
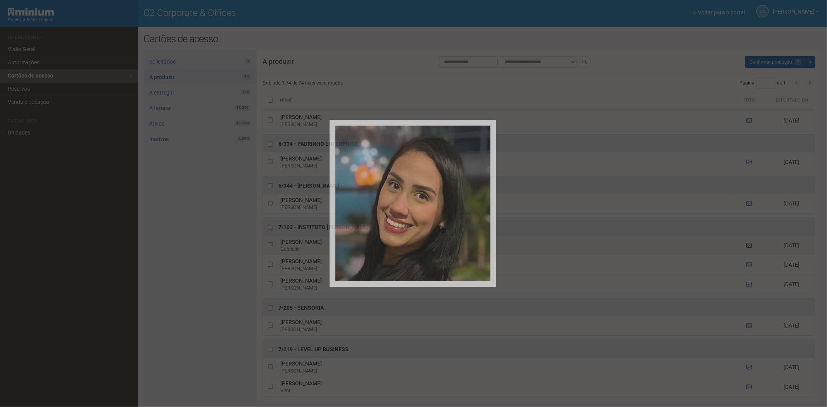
click at [746, 258] on div at bounding box center [413, 203] width 827 height 407
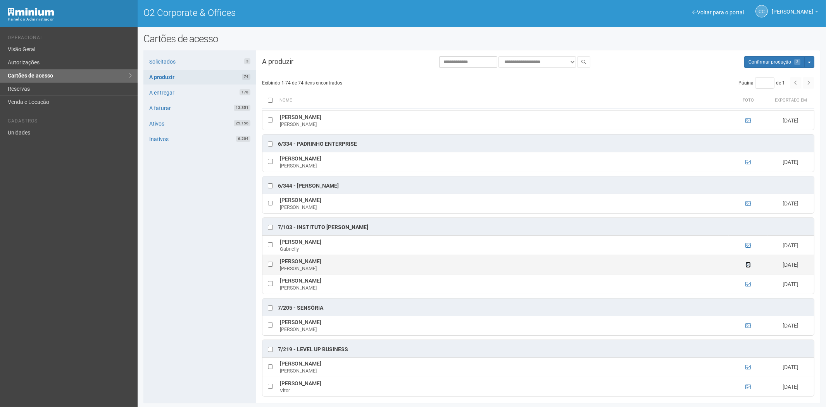
click at [749, 268] on icon at bounding box center [748, 264] width 5 height 5
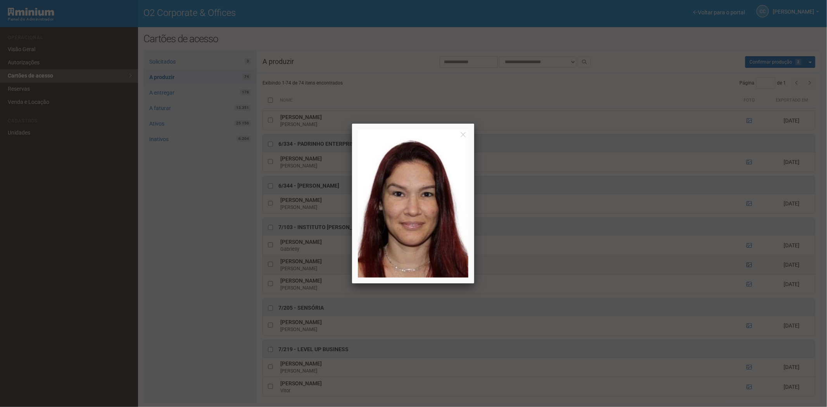
click at [749, 276] on div at bounding box center [413, 203] width 827 height 407
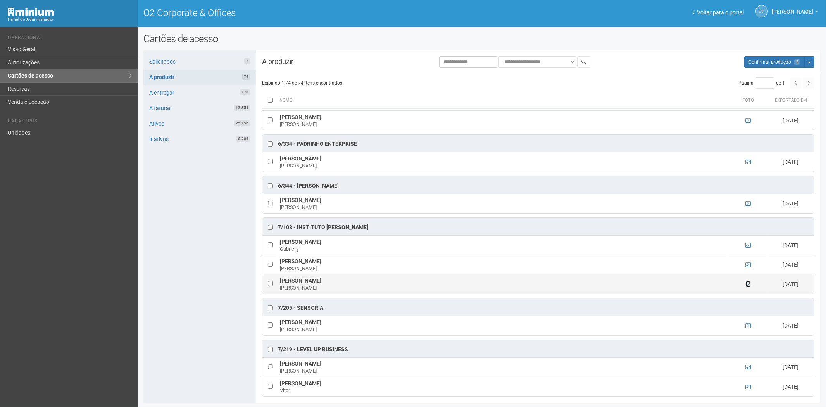
click at [749, 287] on icon at bounding box center [748, 283] width 5 height 5
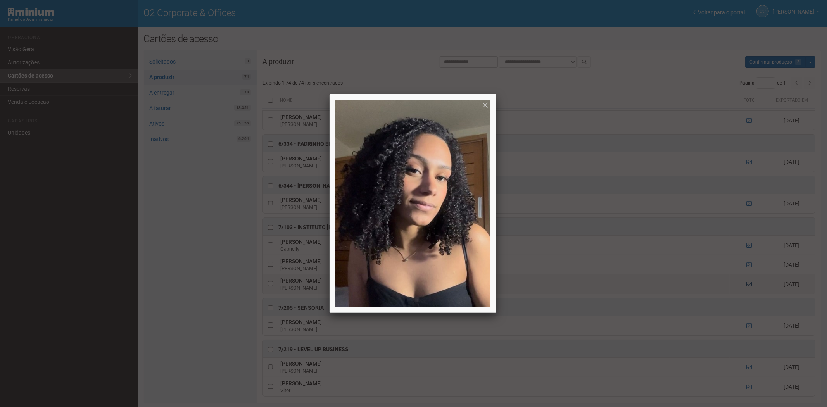
click at [749, 298] on div at bounding box center [413, 203] width 827 height 407
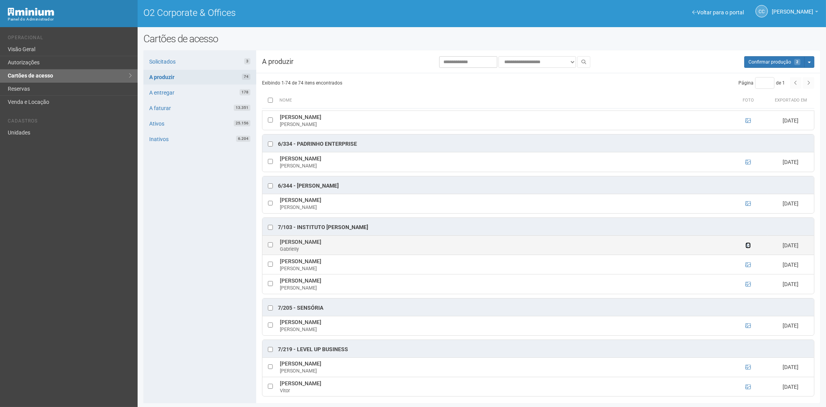
click at [747, 248] on icon at bounding box center [748, 245] width 5 height 5
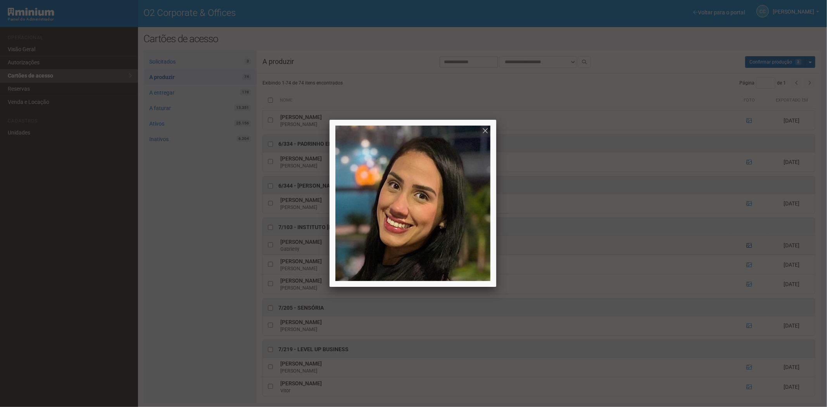
click at [747, 258] on div at bounding box center [413, 203] width 827 height 407
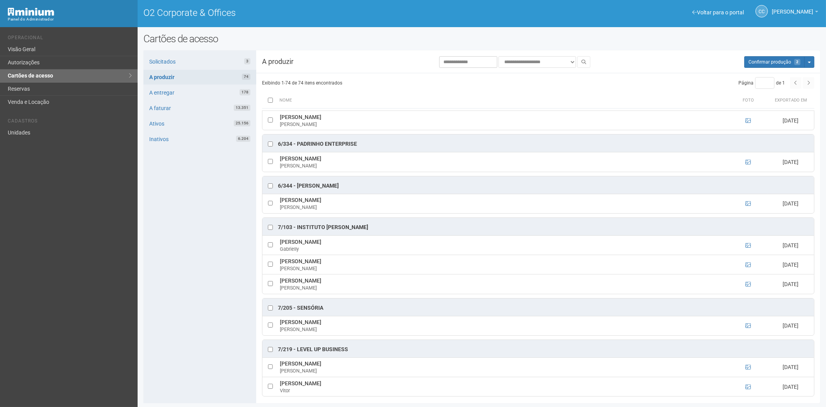
drag, startPoint x: 375, startPoint y: 239, endPoint x: 295, endPoint y: 237, distance: 79.1
click at [295, 235] on div "7/103 - Instituto Andrea Tedesco" at bounding box center [538, 226] width 552 height 17
drag, startPoint x: 278, startPoint y: 255, endPoint x: 317, endPoint y: 257, distance: 39.2
click at [317, 255] on td "Gabrielly Souza Gabrielly" at bounding box center [503, 245] width 451 height 19
drag, startPoint x: 278, startPoint y: 276, endPoint x: 355, endPoint y: 276, distance: 77.2
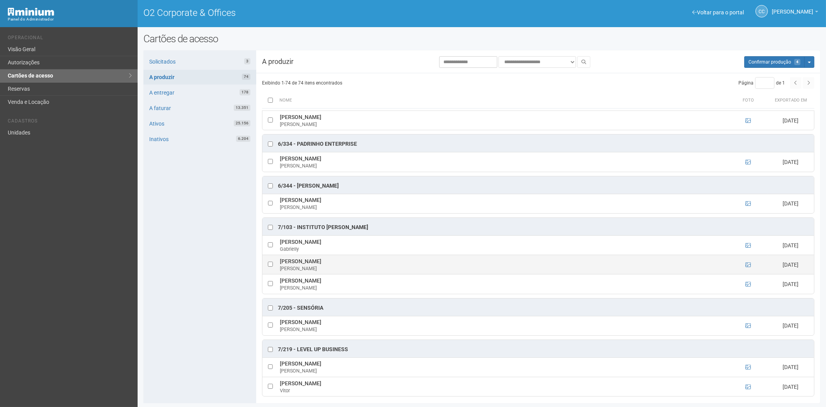
click at [355, 274] on td "Ingrid Vianna Eangel de Souza Ingrid" at bounding box center [503, 264] width 451 height 19
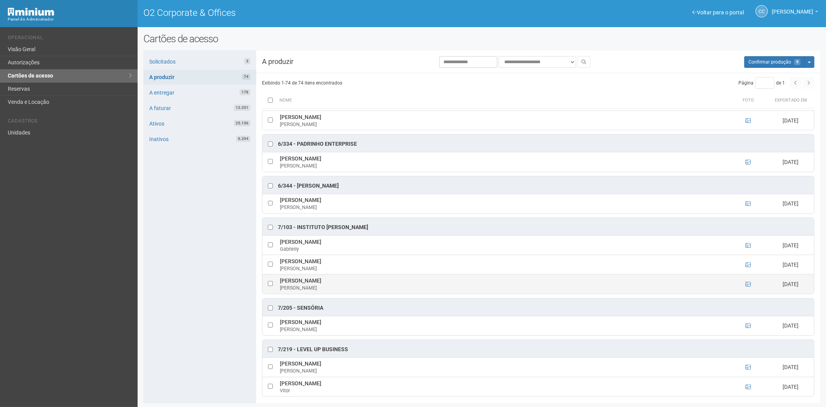
drag, startPoint x: 284, startPoint y: 294, endPoint x: 324, endPoint y: 296, distance: 40.0
click at [326, 294] on td "Laura Alves Lopes Laura" at bounding box center [503, 283] width 451 height 19
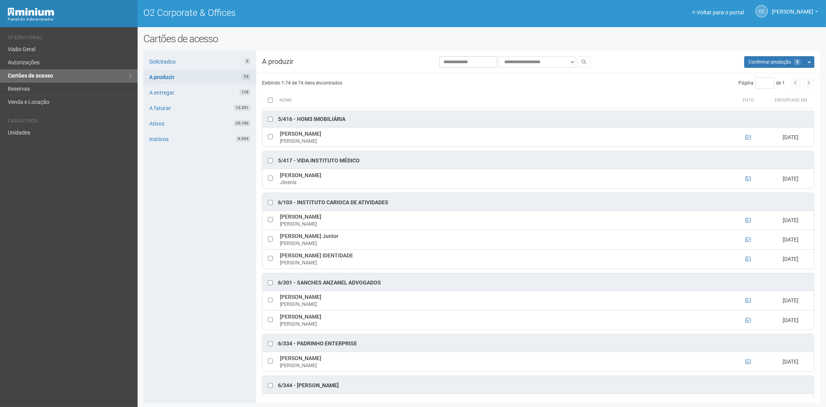
scroll to position [1498, 0]
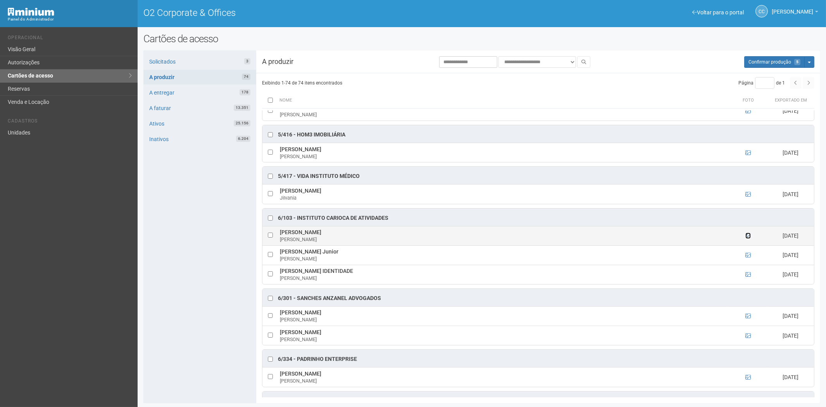
click at [747, 238] on icon at bounding box center [748, 235] width 5 height 5
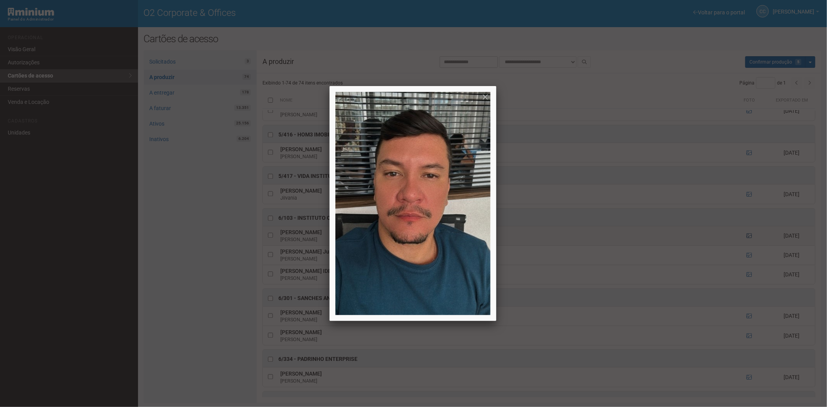
click at [747, 247] on div at bounding box center [413, 203] width 827 height 407
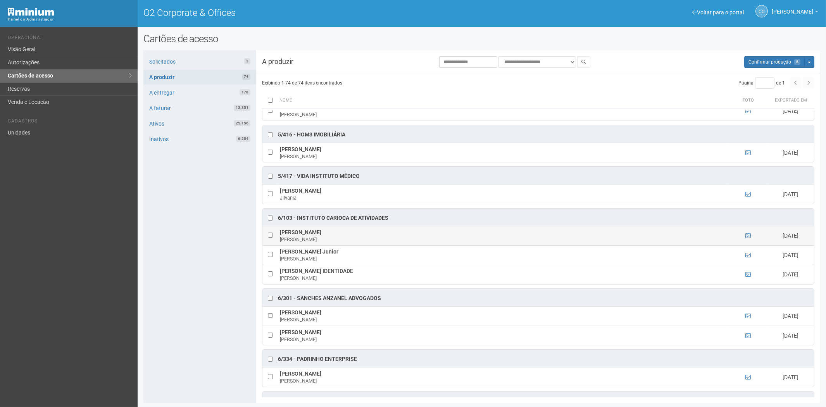
drag, startPoint x: 364, startPoint y: 242, endPoint x: 280, endPoint y: 244, distance: 84.9
click at [280, 244] on td "BRUNO CASTRO DA CONCEIÇÃO BRUNO" at bounding box center [503, 235] width 451 height 19
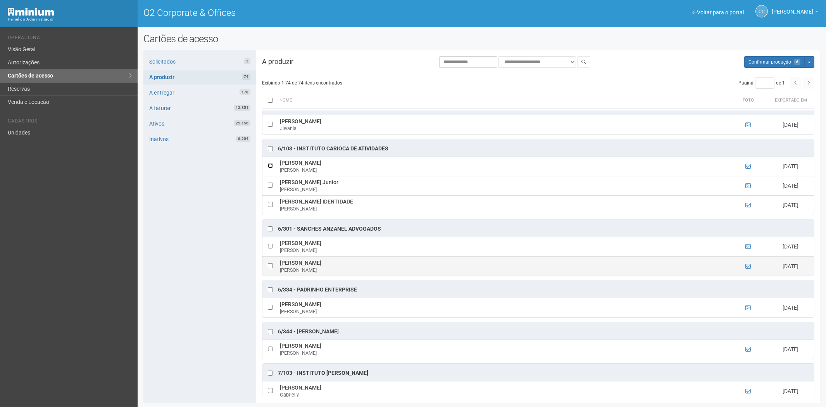
scroll to position [1584, 0]
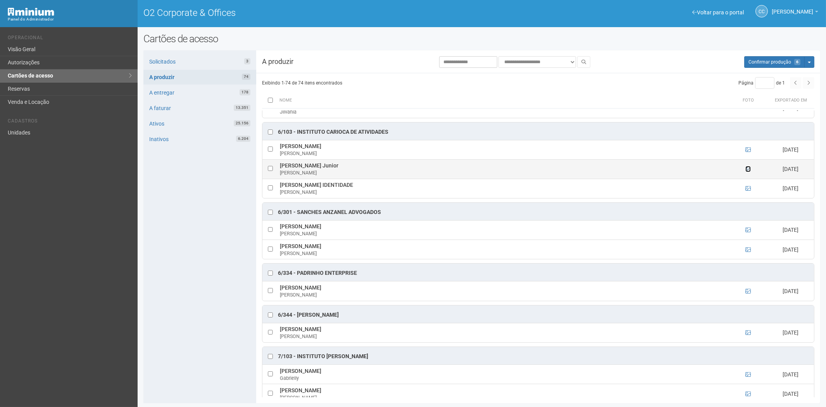
click at [746, 172] on icon at bounding box center [748, 168] width 5 height 5
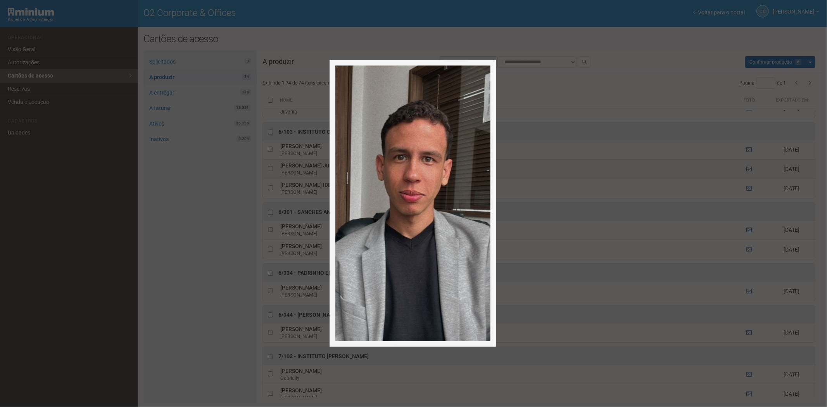
click at [746, 180] on div at bounding box center [413, 203] width 827 height 407
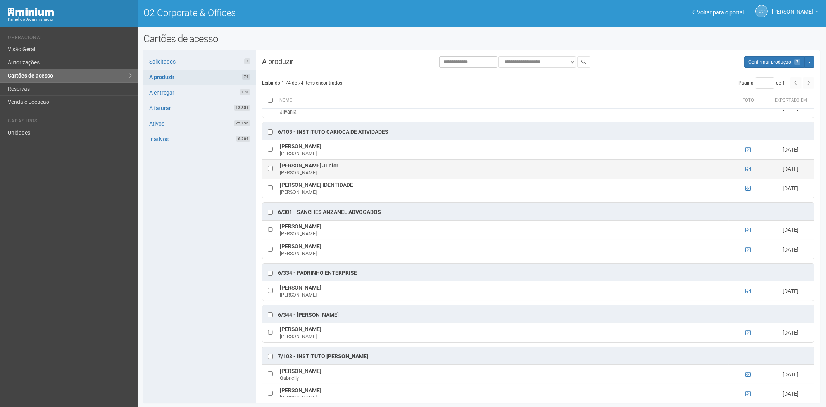
drag, startPoint x: 280, startPoint y: 177, endPoint x: 358, endPoint y: 177, distance: 78.3
click at [358, 177] on td "Claudio de Oliveira Paiva Junior CLAUDIO" at bounding box center [503, 168] width 451 height 19
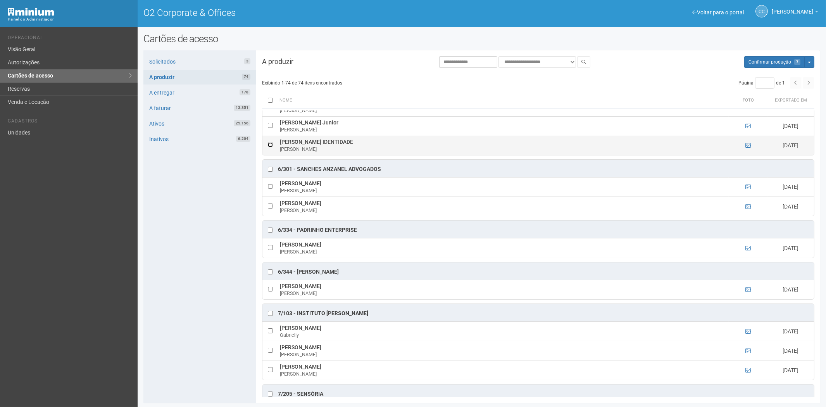
click at [273, 155] on td at bounding box center [270, 145] width 16 height 19
click at [749, 148] on icon at bounding box center [748, 145] width 5 height 5
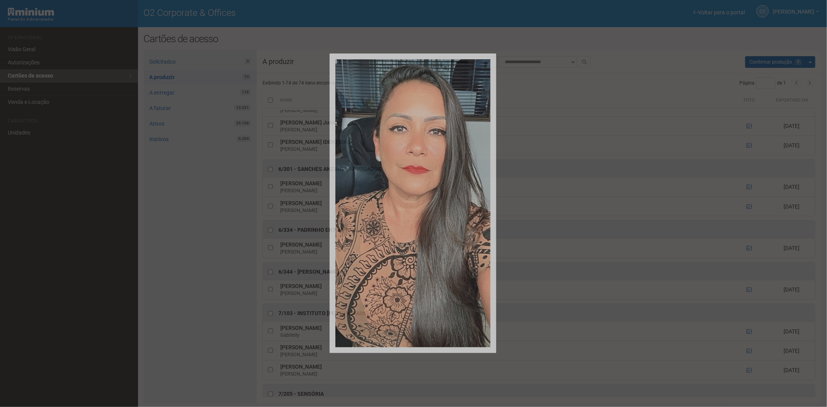
click at [749, 157] on div at bounding box center [413, 203] width 827 height 407
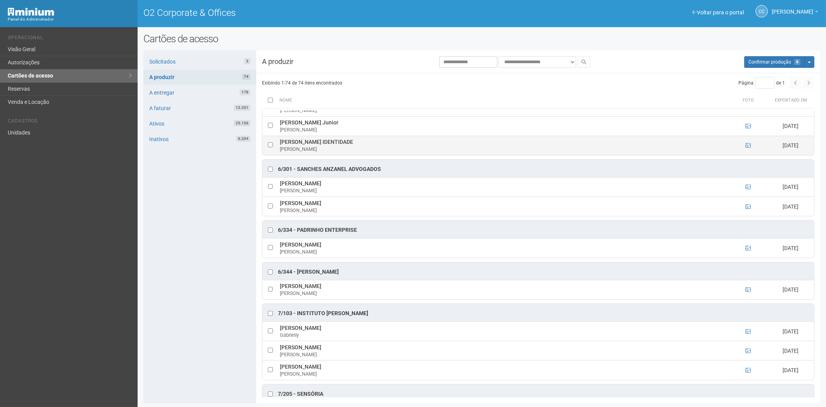
drag, startPoint x: 280, startPoint y: 154, endPoint x: 410, endPoint y: 155, distance: 130.7
click at [415, 155] on td "SIMONE CRISTINA CUSTODIO DA SILVA IDENTIDADE SIMONE" at bounding box center [503, 145] width 451 height 19
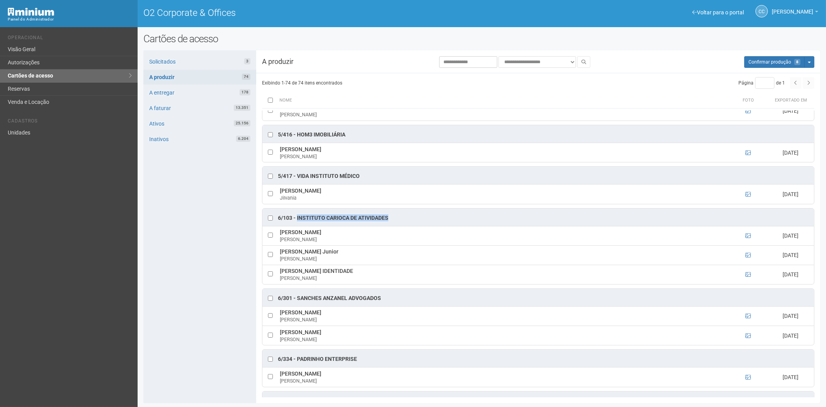
drag, startPoint x: 388, startPoint y: 229, endPoint x: 297, endPoint y: 231, distance: 91.1
click at [297, 222] on div "6/103 - INSTITUTO CARIOCA DE ATIVIDADES" at bounding box center [333, 218] width 110 height 8
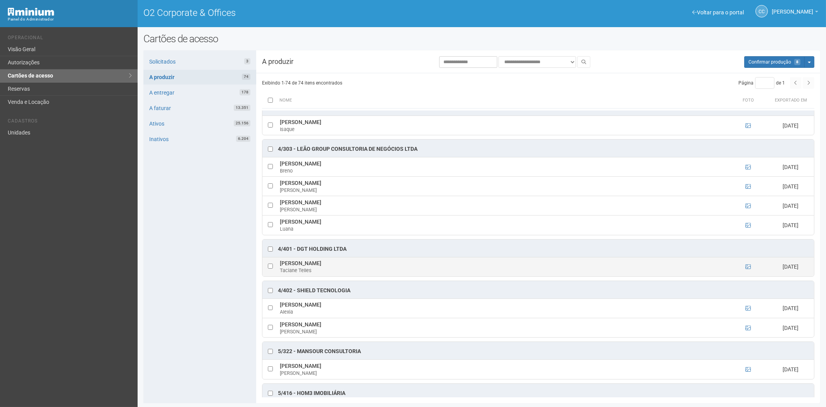
scroll to position [1196, 0]
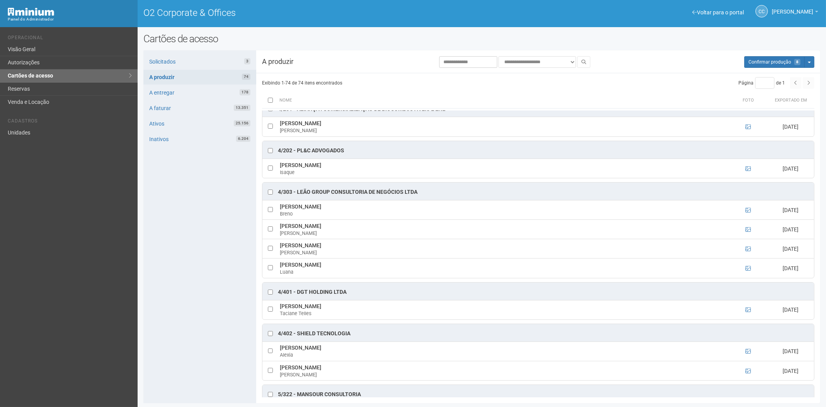
click at [205, 354] on div "Solicitados 3 A produzir 74 A entregar 178 A faturar 13.351 Ativos 25.156 Inati…" at bounding box center [199, 226] width 113 height 353
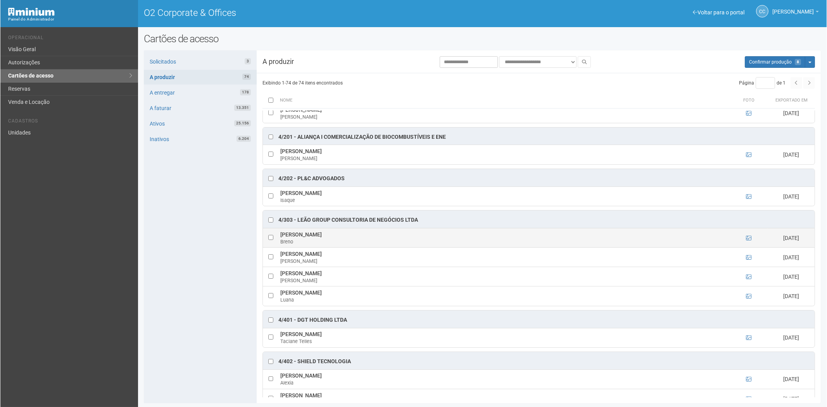
scroll to position [1153, 0]
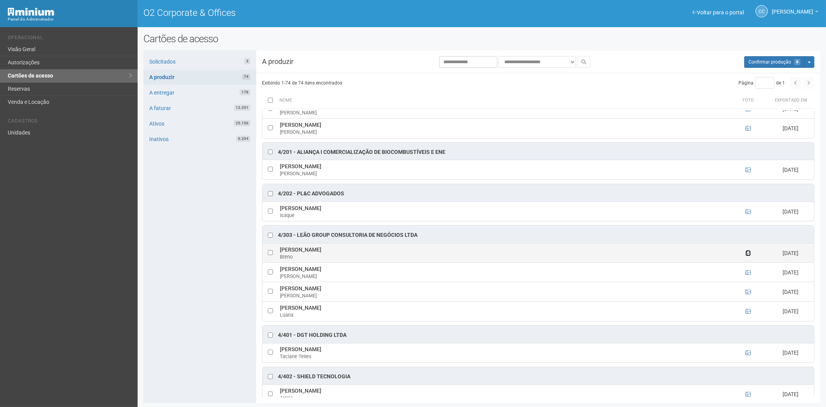
click at [747, 256] on icon at bounding box center [748, 252] width 5 height 5
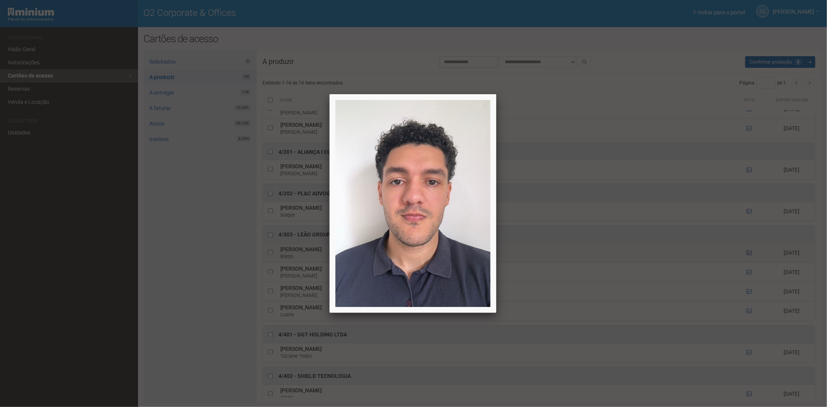
click at [747, 261] on div at bounding box center [413, 203] width 827 height 407
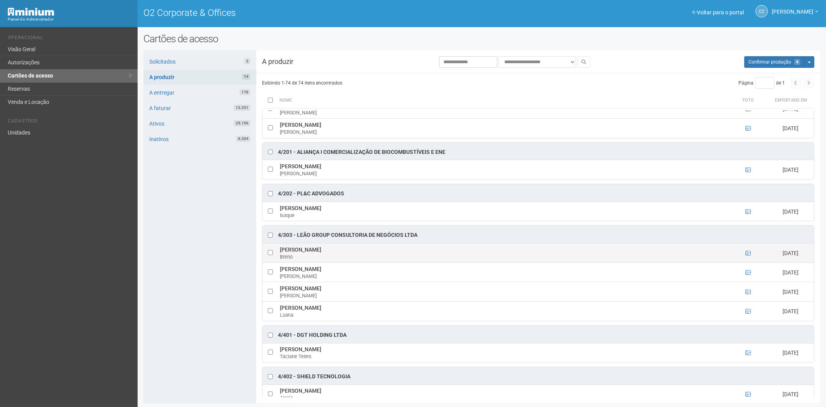
drag, startPoint x: 278, startPoint y: 258, endPoint x: 344, endPoint y: 257, distance: 65.9
click at [344, 257] on td "Breno da Silva Bitencourt Breno" at bounding box center [503, 252] width 451 height 19
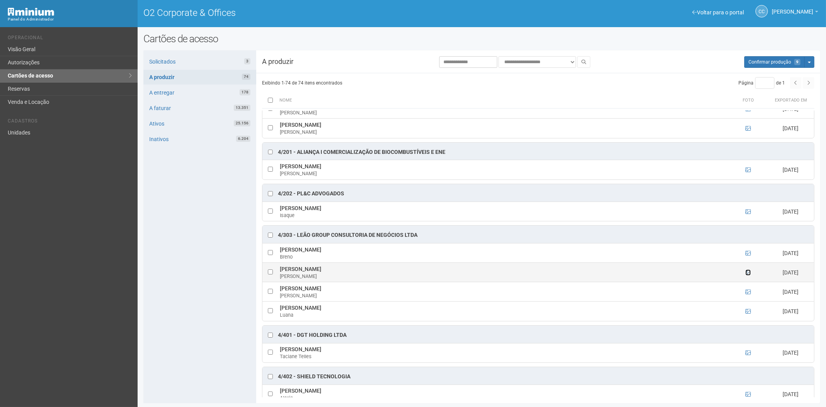
click at [749, 275] on icon at bounding box center [748, 272] width 5 height 5
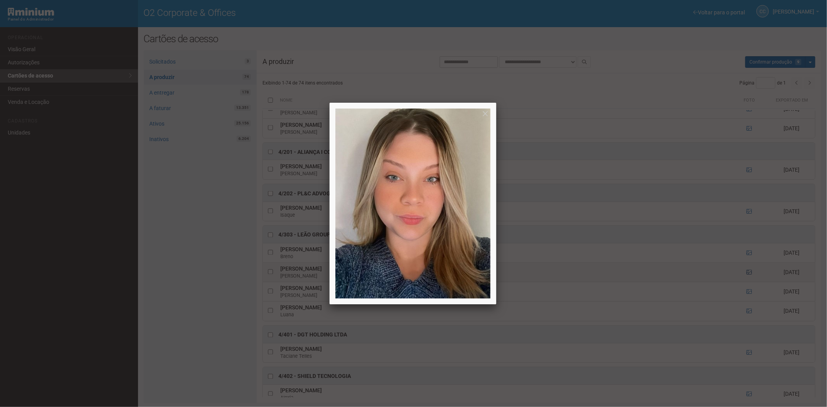
click at [749, 280] on div at bounding box center [413, 203] width 827 height 407
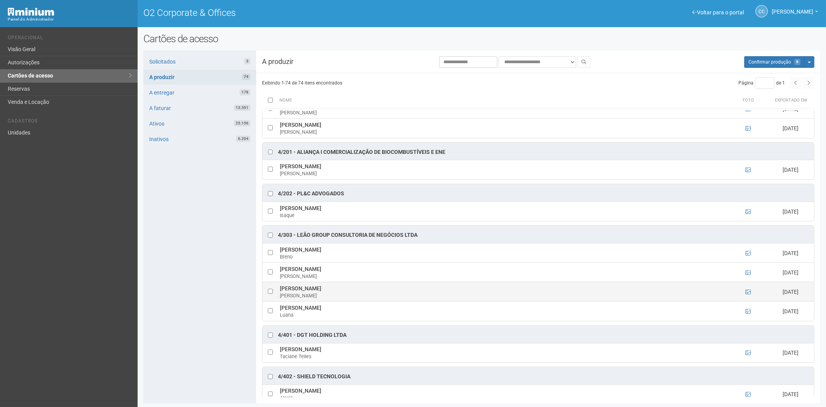
click at [751, 301] on td at bounding box center [748, 291] width 39 height 19
click at [746, 295] on icon at bounding box center [748, 291] width 5 height 5
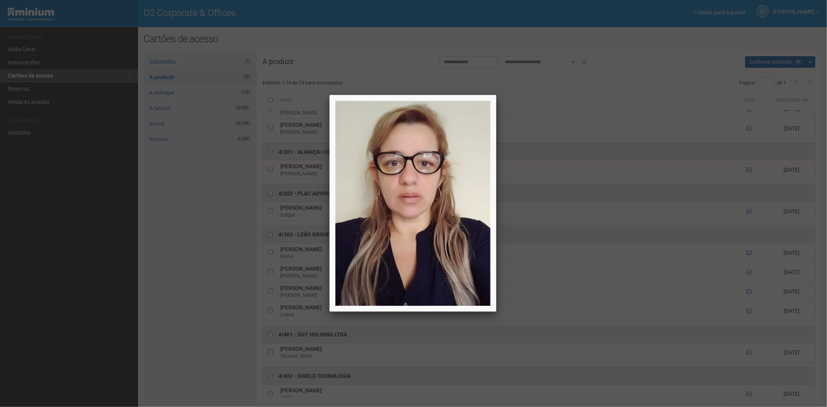
drag, startPoint x: 746, startPoint y: 301, endPoint x: 642, endPoint y: 296, distance: 104.4
click at [746, 301] on div at bounding box center [413, 203] width 827 height 407
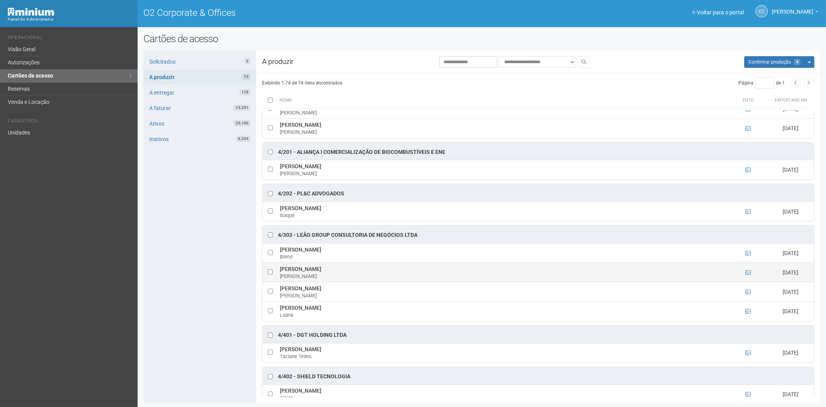
drag, startPoint x: 280, startPoint y: 279, endPoint x: 353, endPoint y: 280, distance: 72.9
click at [359, 280] on td "Gabriela Couto Campos Ribeiro Gabriela" at bounding box center [503, 272] width 451 height 19
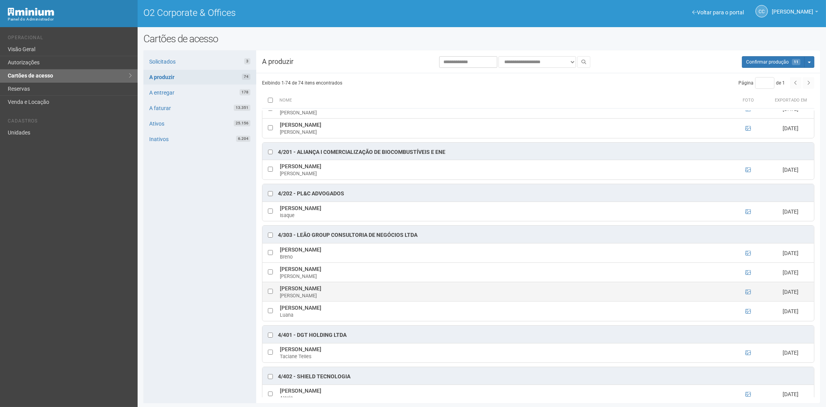
drag, startPoint x: 348, startPoint y: 298, endPoint x: 280, endPoint y: 298, distance: 67.8
click at [280, 298] on td "Izabel Cristina Mangia Salim Izabel" at bounding box center [503, 291] width 451 height 19
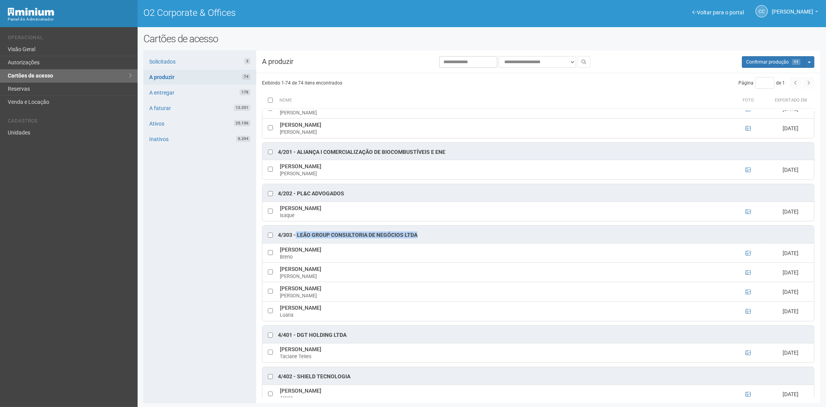
drag, startPoint x: 423, startPoint y: 242, endPoint x: 300, endPoint y: 245, distance: 122.2
click at [296, 243] on div "4/303 - Leão Group Consultoria de Negócios LTDA" at bounding box center [538, 234] width 552 height 17
click at [772, 64] on span "Confirmar produção" at bounding box center [767, 61] width 43 height 5
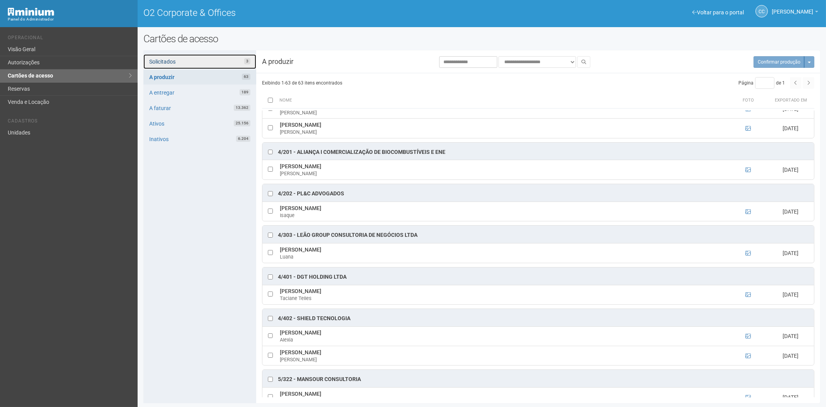
click at [204, 58] on link "Solicitados 3" at bounding box center [199, 61] width 113 height 15
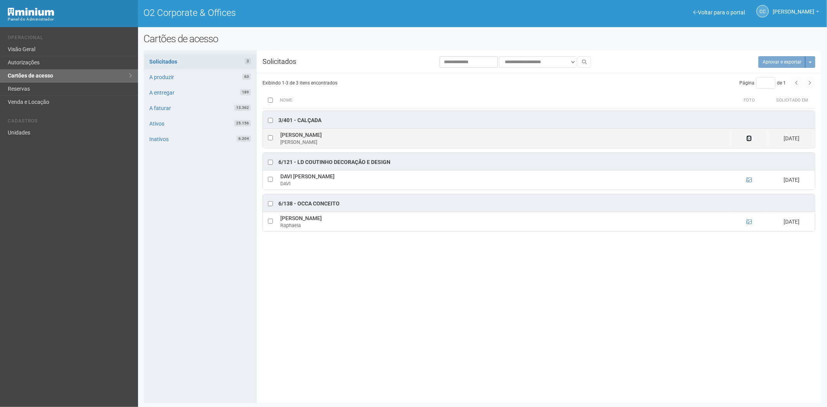
click at [750, 141] on icon at bounding box center [748, 138] width 5 height 5
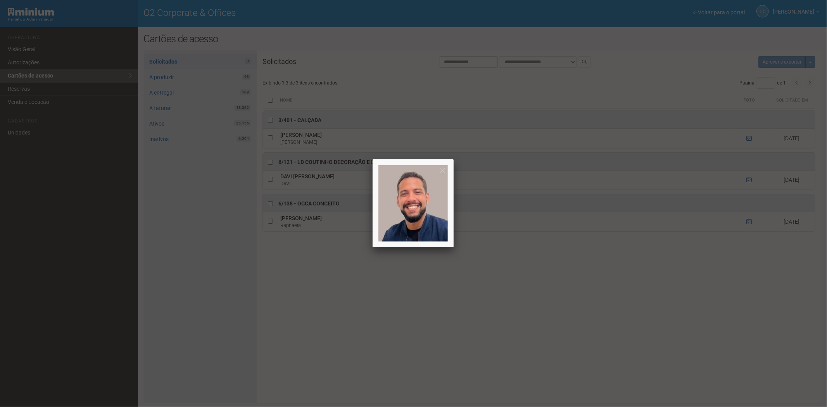
click at [747, 139] on div at bounding box center [413, 203] width 827 height 407
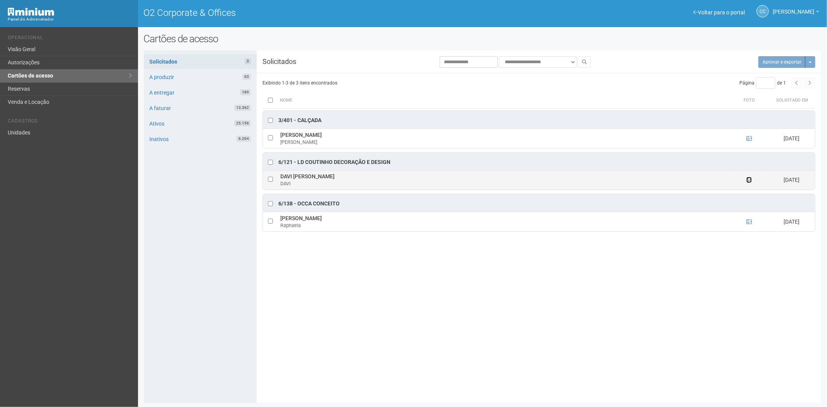
click at [746, 182] on icon at bounding box center [748, 179] width 5 height 5
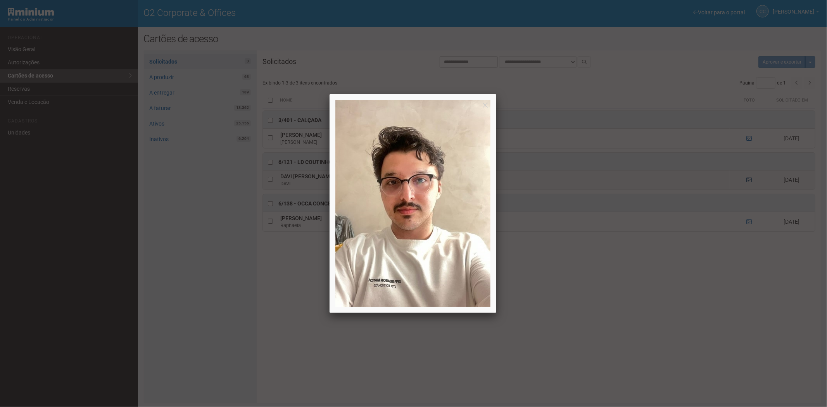
click at [747, 181] on div at bounding box center [413, 203] width 827 height 407
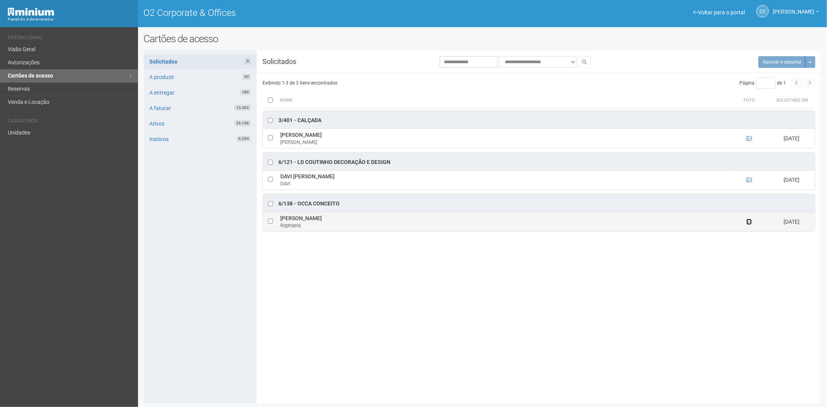
click at [750, 224] on icon at bounding box center [748, 221] width 5 height 5
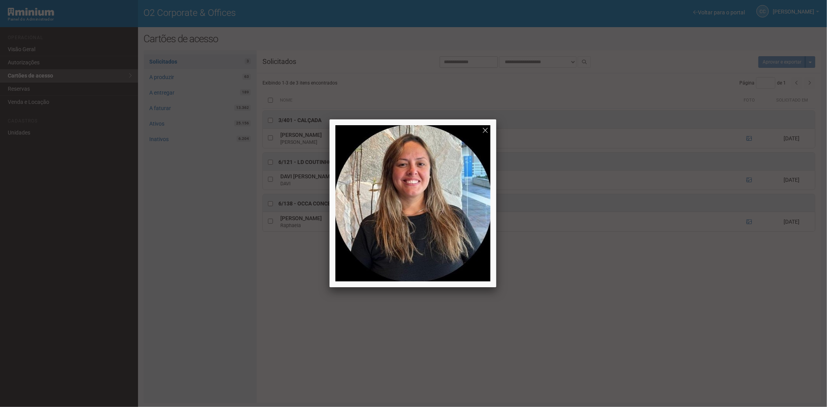
click at [637, 349] on div at bounding box center [413, 203] width 827 height 407
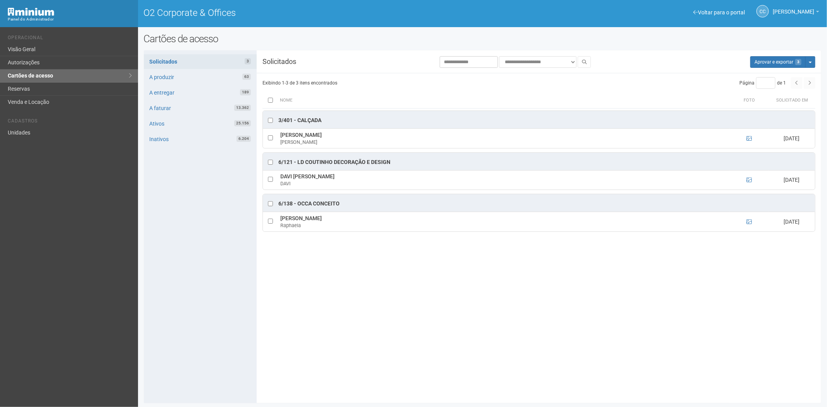
click at [768, 55] on div "**********" at bounding box center [483, 226] width 678 height 353
click at [760, 67] on button "Aprovar e exportar 3" at bounding box center [777, 62] width 55 height 12
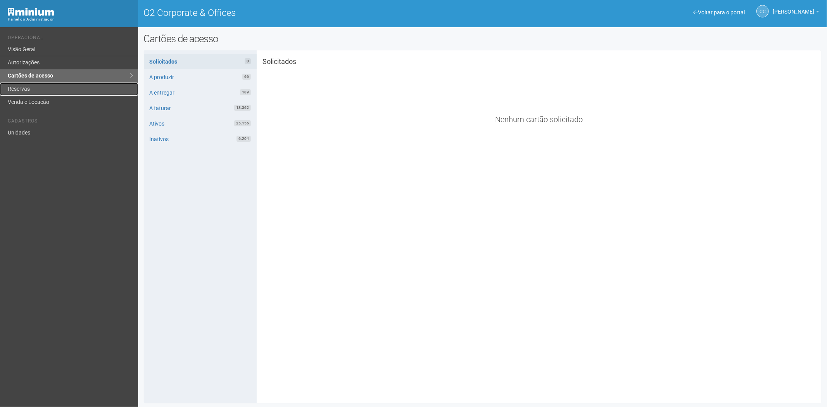
click at [38, 90] on link "Reservas" at bounding box center [69, 89] width 138 height 13
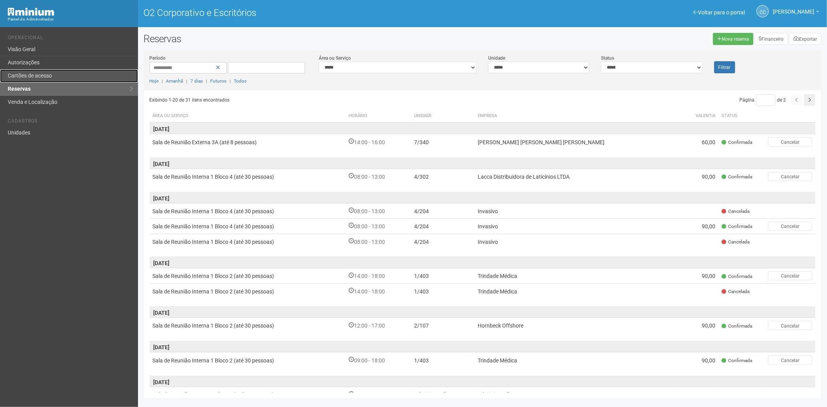
click at [41, 75] on font "Cartões de acesso" at bounding box center [30, 75] width 44 height 6
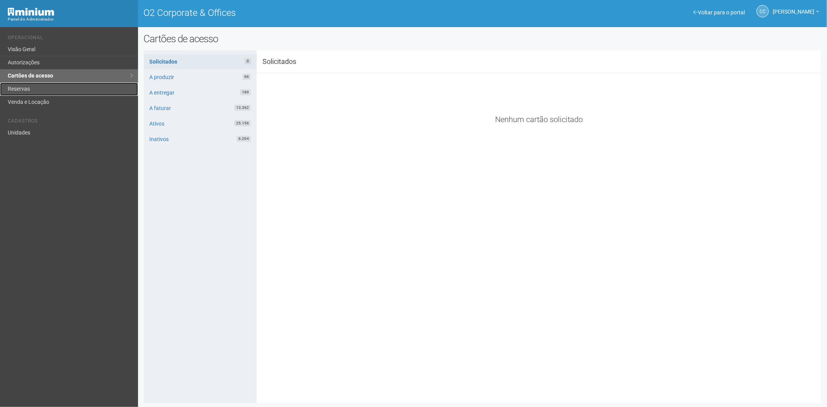
click at [66, 87] on link "Reservas" at bounding box center [69, 89] width 138 height 13
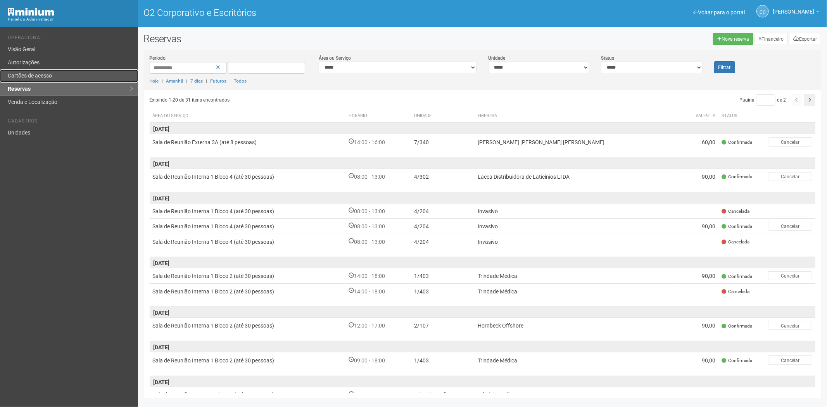
click at [48, 76] on font "Cartões de acesso" at bounding box center [30, 75] width 44 height 6
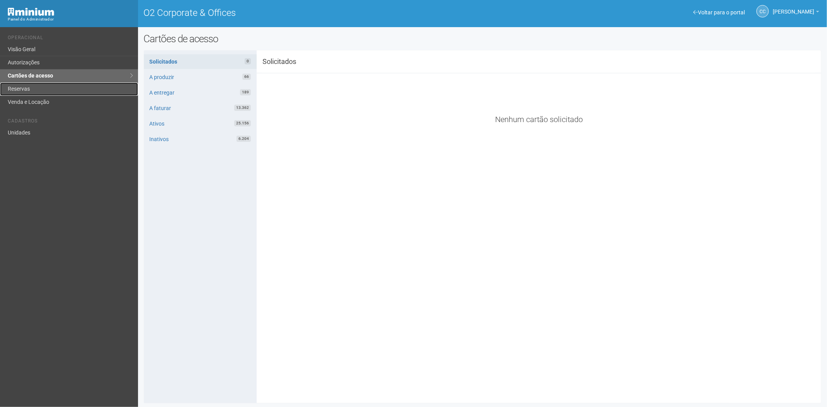
click at [13, 87] on link "Reservas" at bounding box center [69, 89] width 138 height 13
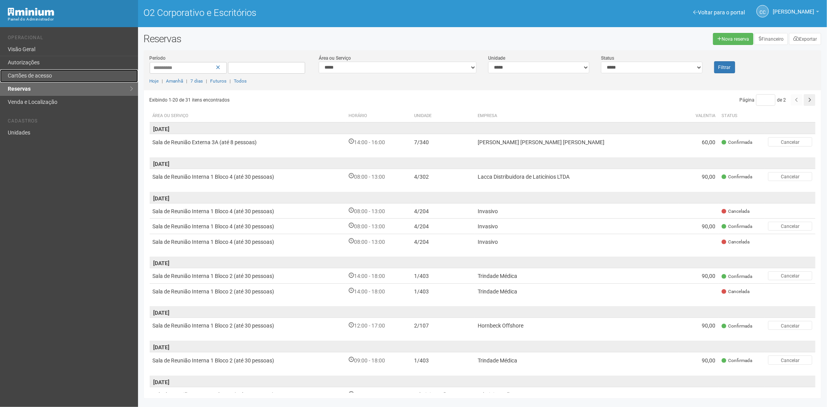
click at [45, 75] on font "Cartões de acesso" at bounding box center [30, 75] width 44 height 6
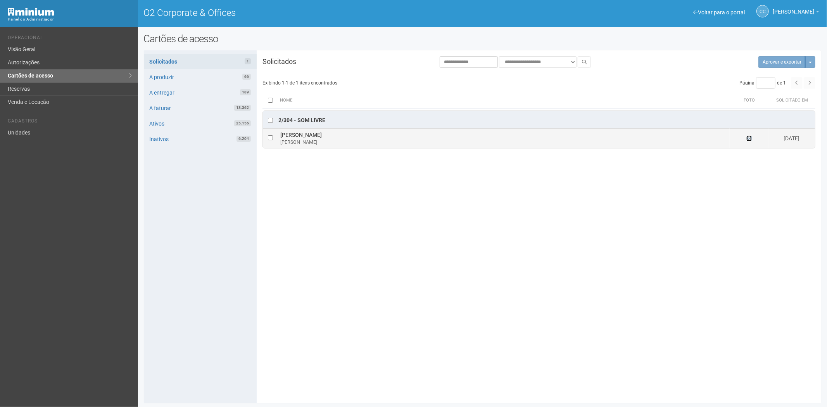
click at [749, 140] on icon at bounding box center [748, 138] width 5 height 5
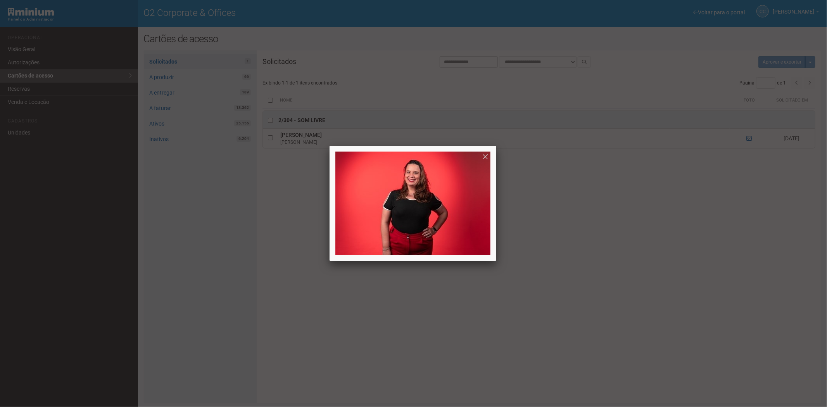
click at [461, 305] on div at bounding box center [413, 203] width 827 height 407
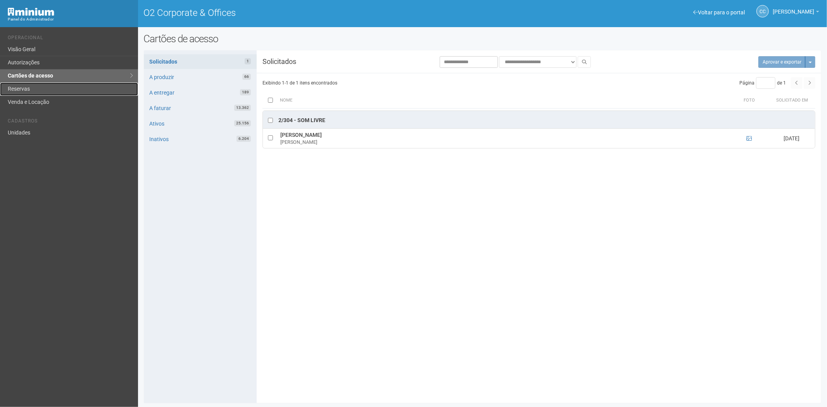
click at [19, 90] on link "Reservas" at bounding box center [69, 89] width 138 height 13
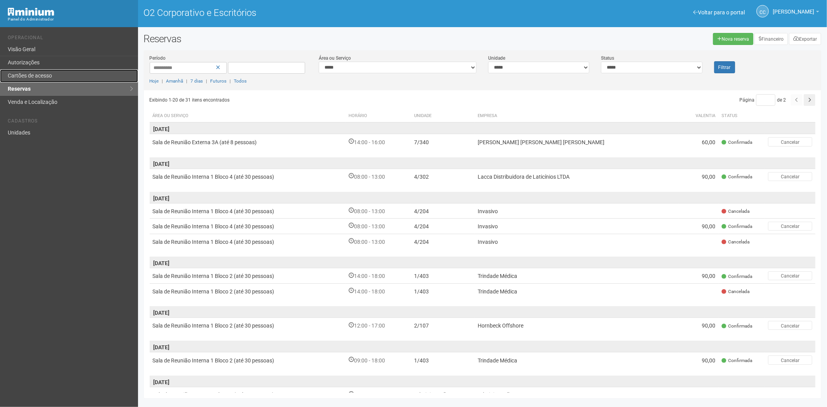
click at [75, 74] on link "Cartões de acesso" at bounding box center [69, 75] width 138 height 13
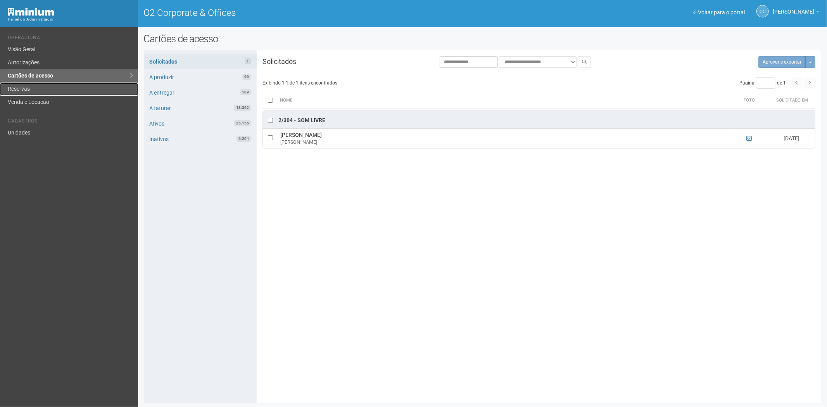
click at [47, 92] on link "Reservas" at bounding box center [69, 89] width 138 height 13
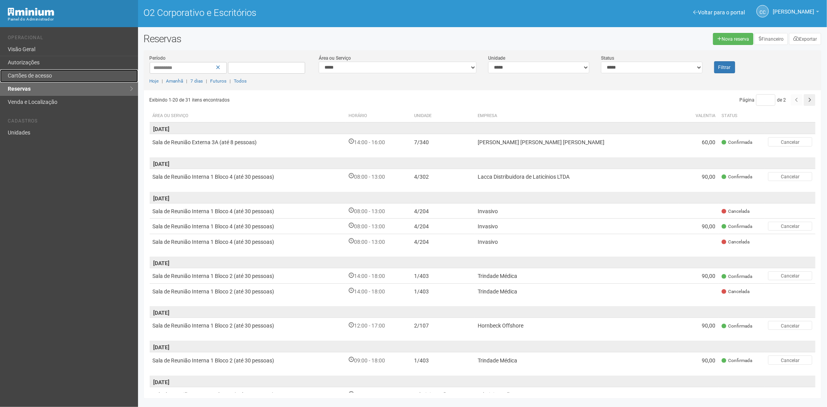
click at [49, 76] on font "Cartões de acesso" at bounding box center [30, 75] width 44 height 6
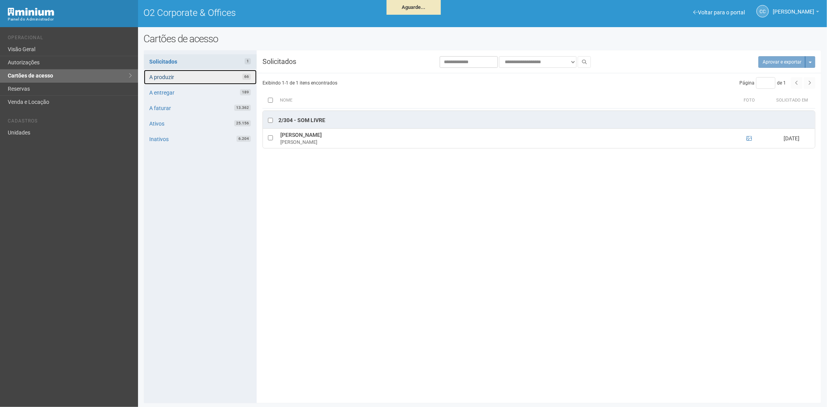
click at [202, 79] on link "A produzir 66" at bounding box center [200, 77] width 113 height 15
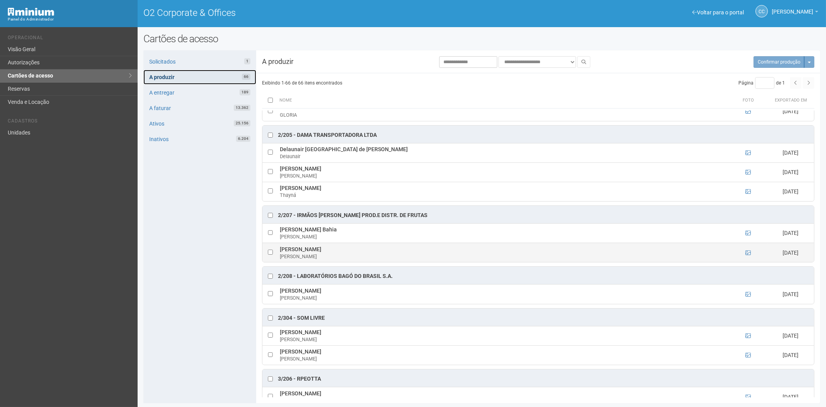
scroll to position [646, 0]
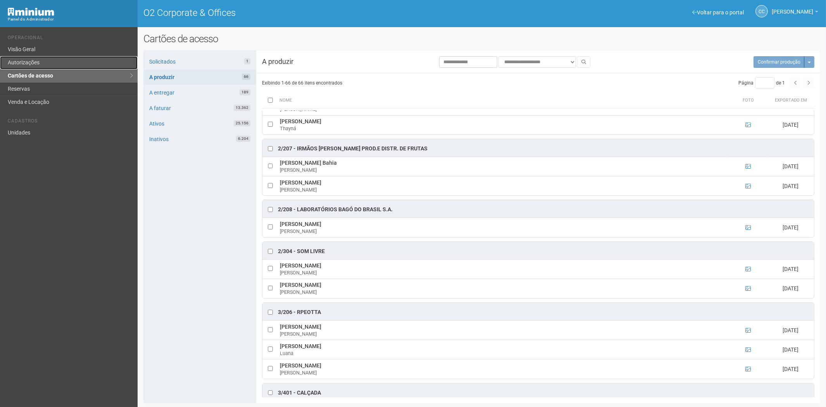
click at [25, 60] on link "Autorizações" at bounding box center [69, 62] width 138 height 13
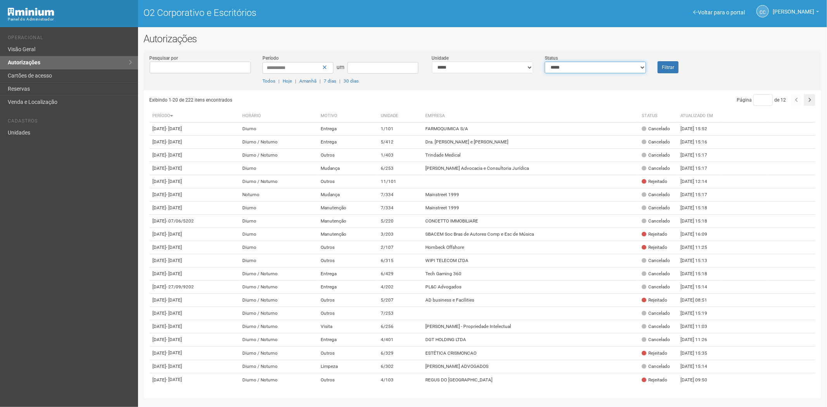
click at [592, 66] on select "**********" at bounding box center [595, 68] width 101 height 12
select select "*"
click at [545, 62] on select "**********" at bounding box center [595, 68] width 101 height 12
click at [669, 68] on font "Filtrar" at bounding box center [668, 67] width 12 height 5
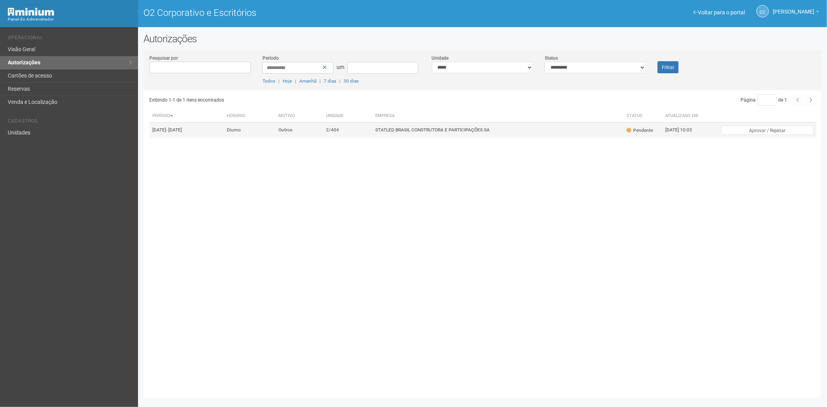
click at [485, 131] on font "STATLED BRASIL CONSTRUTORA E PARTICIPAÇÕES SA" at bounding box center [433, 130] width 114 height 5
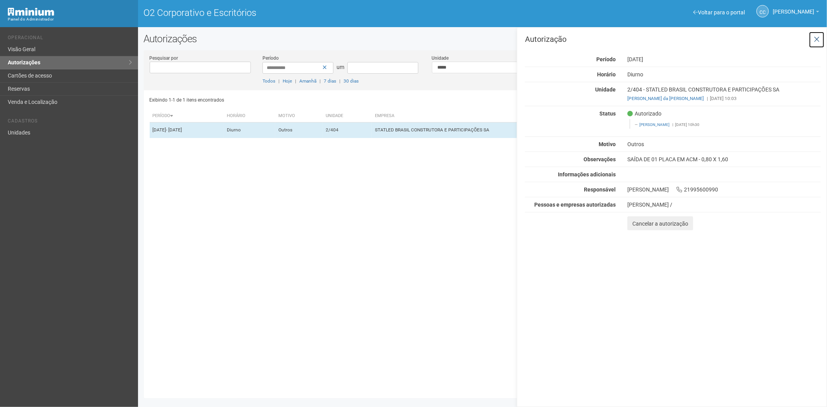
click at [819, 37] on icon at bounding box center [817, 40] width 6 height 8
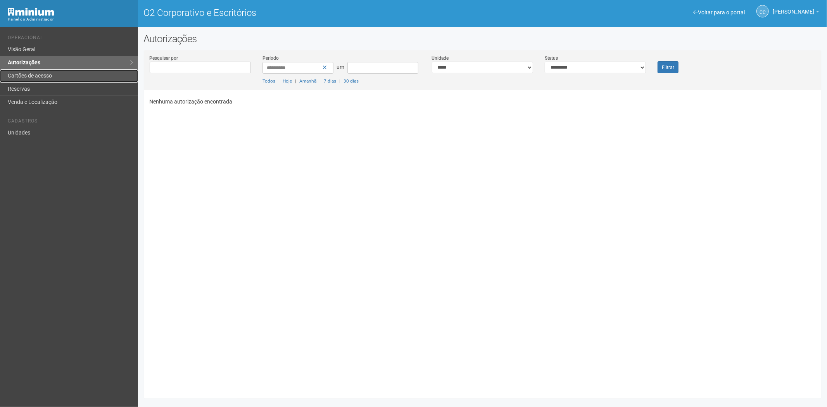
click at [30, 75] on font "Cartões de acesso" at bounding box center [30, 75] width 44 height 6
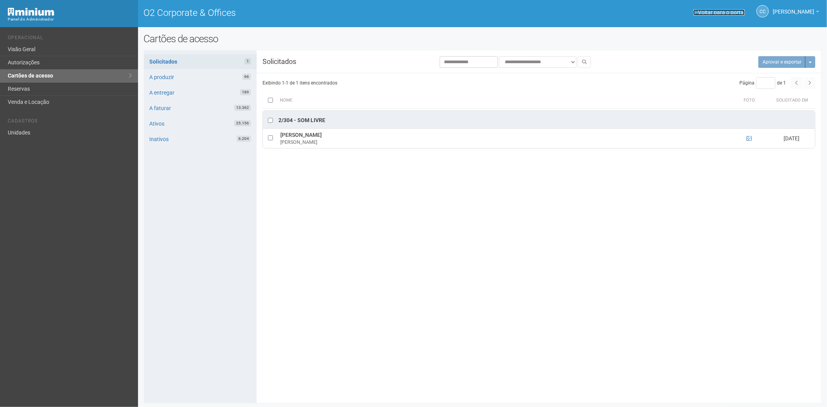
click at [716, 12] on link "Voltar para o portal" at bounding box center [719, 12] width 52 height 6
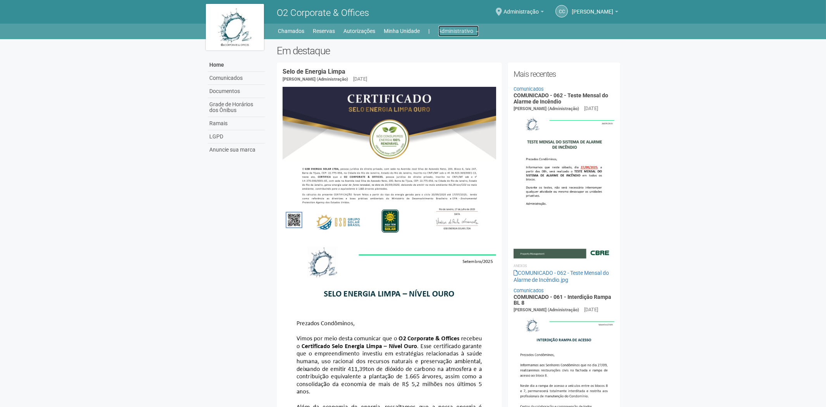
click at [456, 33] on link "Administrativo" at bounding box center [458, 31] width 40 height 11
click at [446, 60] on link "Cartões de acesso" at bounding box center [448, 61] width 66 height 14
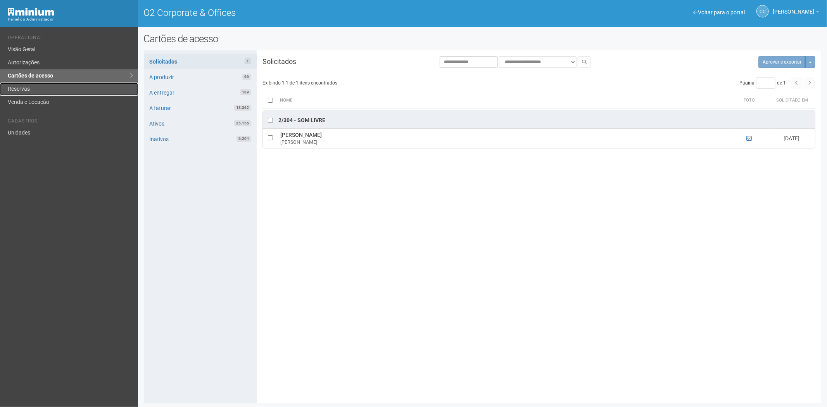
click at [21, 89] on link "Reservas" at bounding box center [69, 89] width 138 height 13
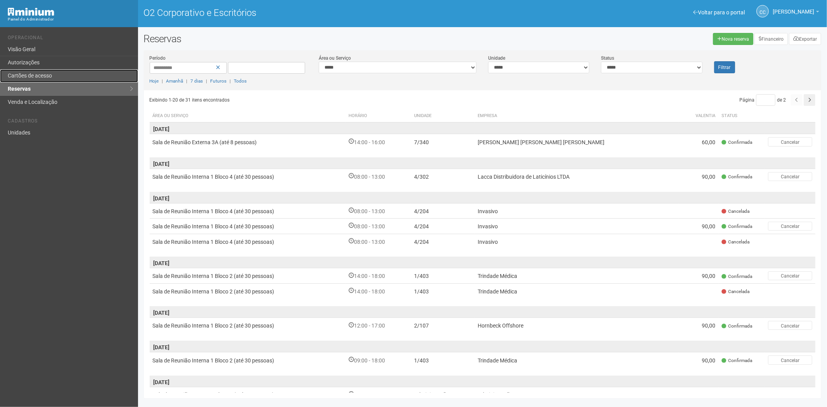
click at [47, 76] on font "Cartões de acesso" at bounding box center [30, 75] width 44 height 6
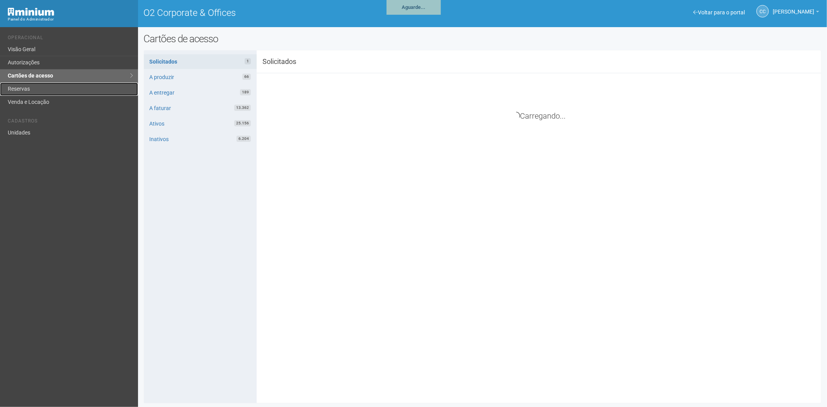
click at [58, 91] on link "Reservas" at bounding box center [69, 89] width 138 height 13
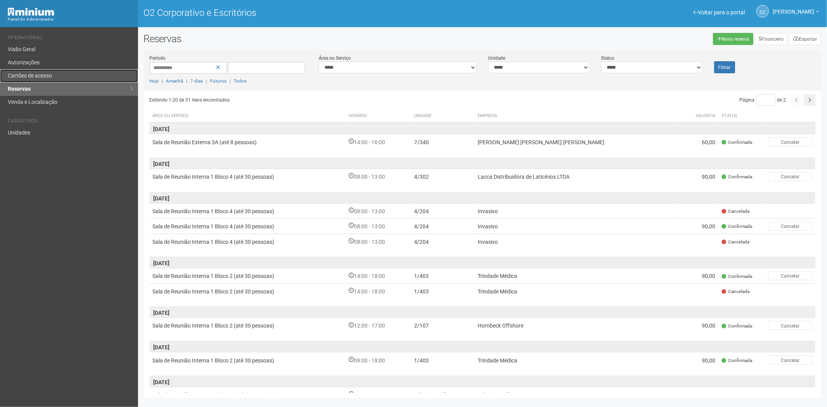
click at [54, 77] on link "Cartões de acesso" at bounding box center [69, 75] width 138 height 13
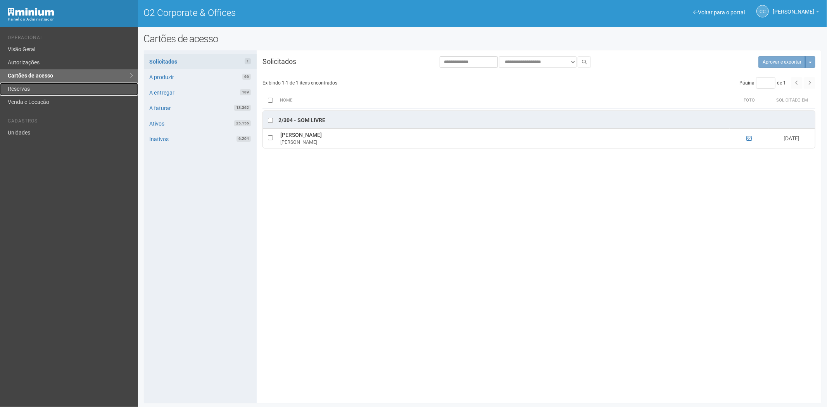
click at [31, 90] on link "Reservas" at bounding box center [69, 89] width 138 height 13
